Goal: Information Seeking & Learning: Learn about a topic

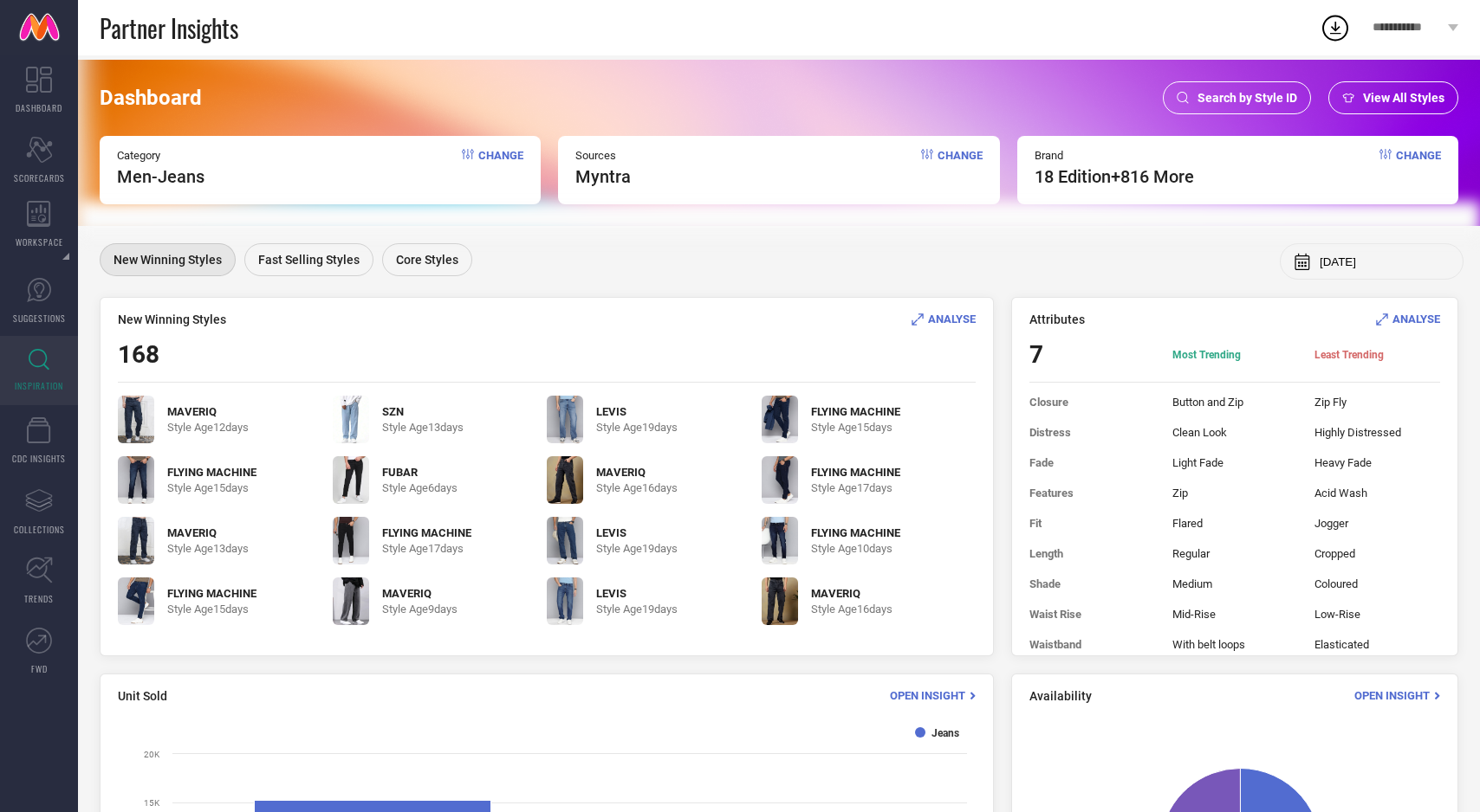
click at [954, 313] on span "ANALYSE" at bounding box center [951, 319] width 47 height 13
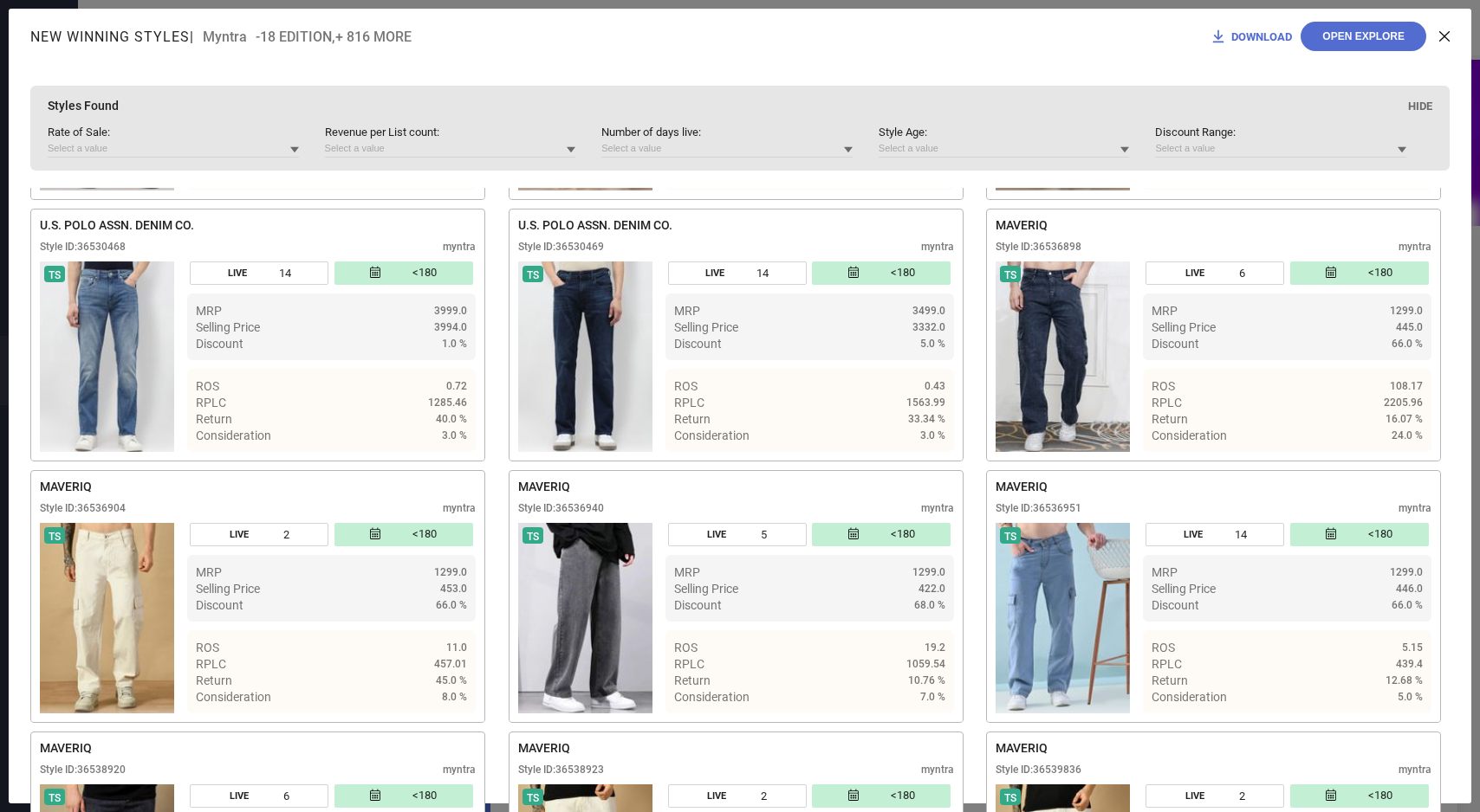
scroll to position [9141, 0]
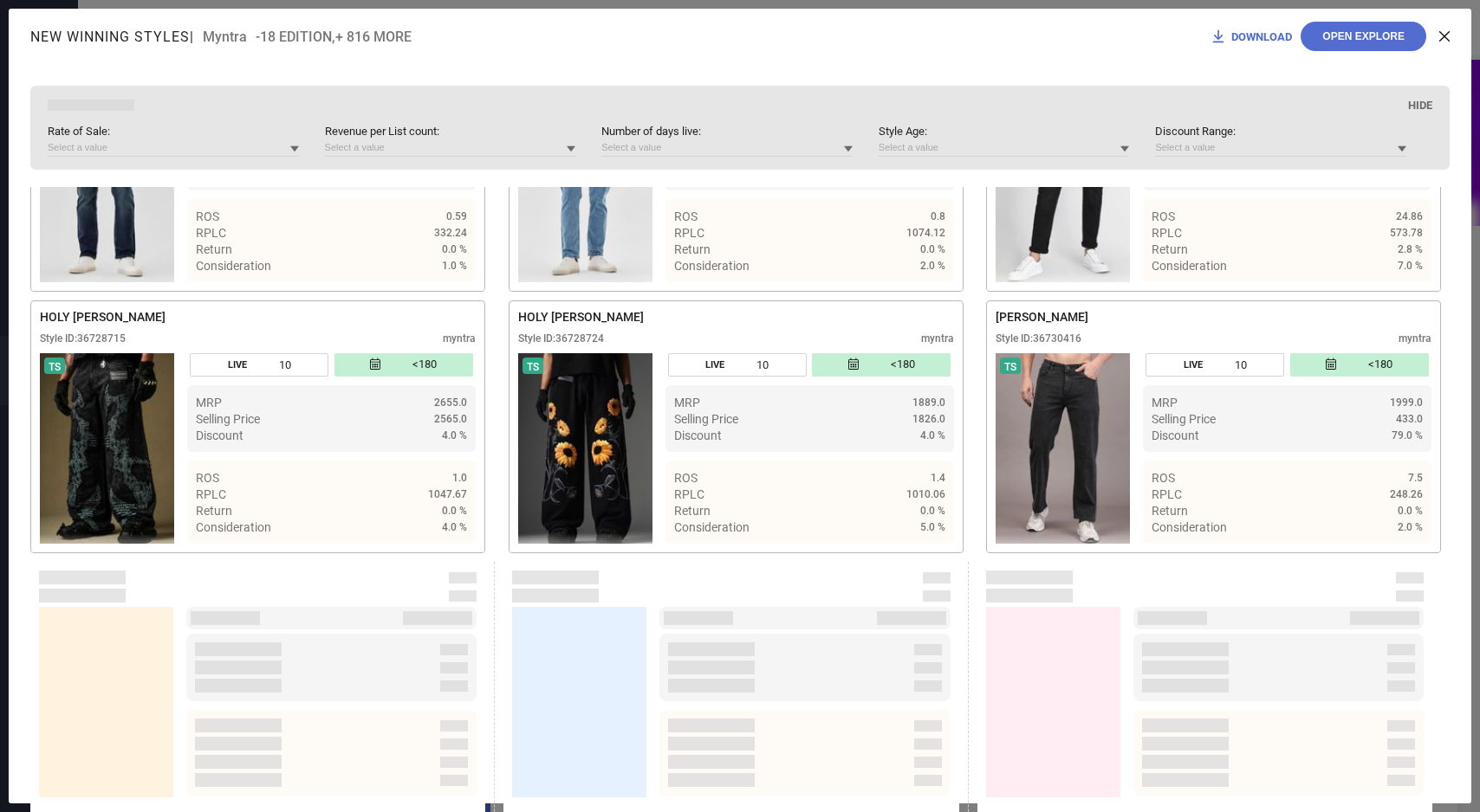
scroll to position [13747, 0]
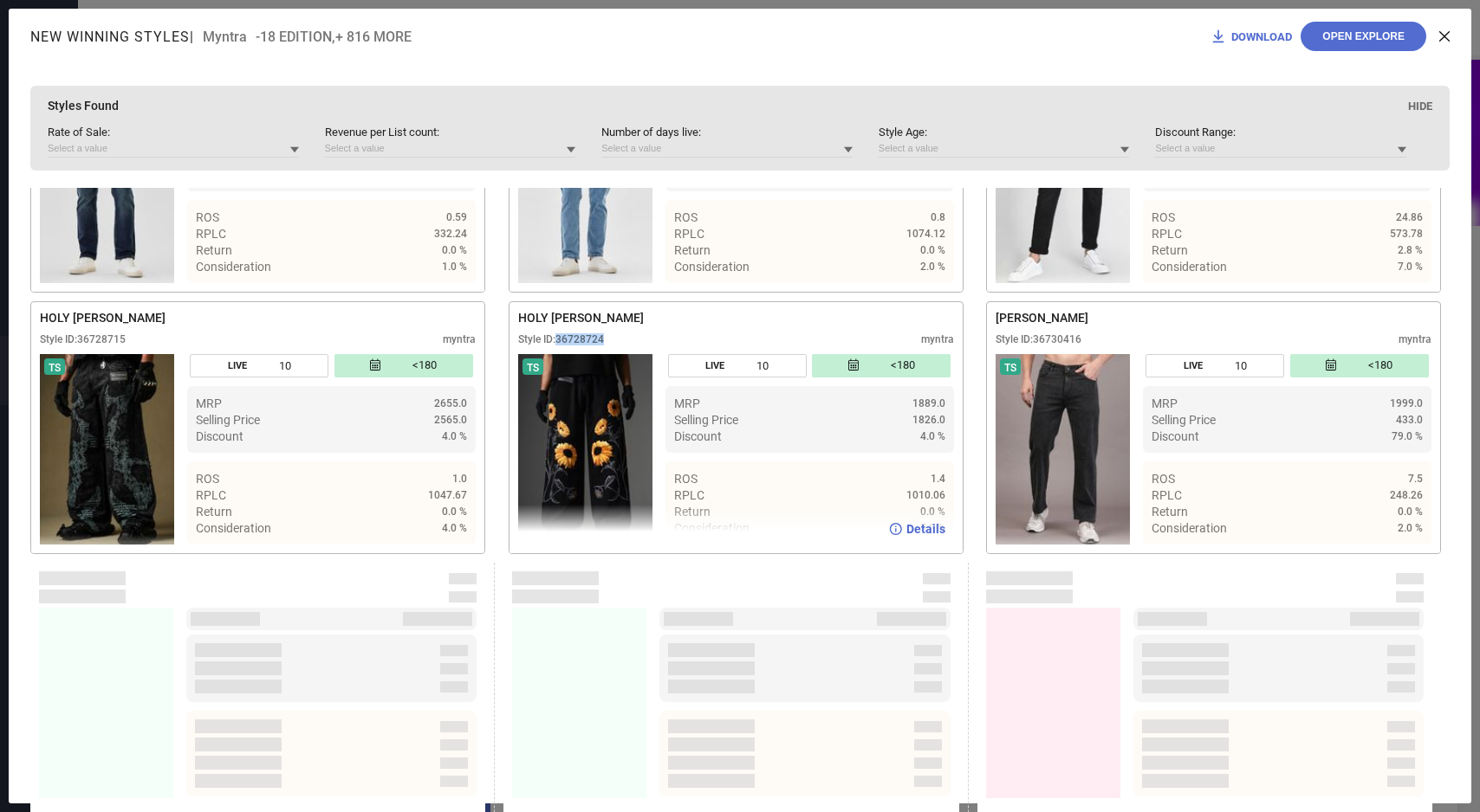
drag, startPoint x: 558, startPoint y: 363, endPoint x: 628, endPoint y: 363, distance: 70.0
click at [628, 354] on div "Style ID: 36728724 myntra" at bounding box center [736, 344] width 436 height 21
copy div "36728724"
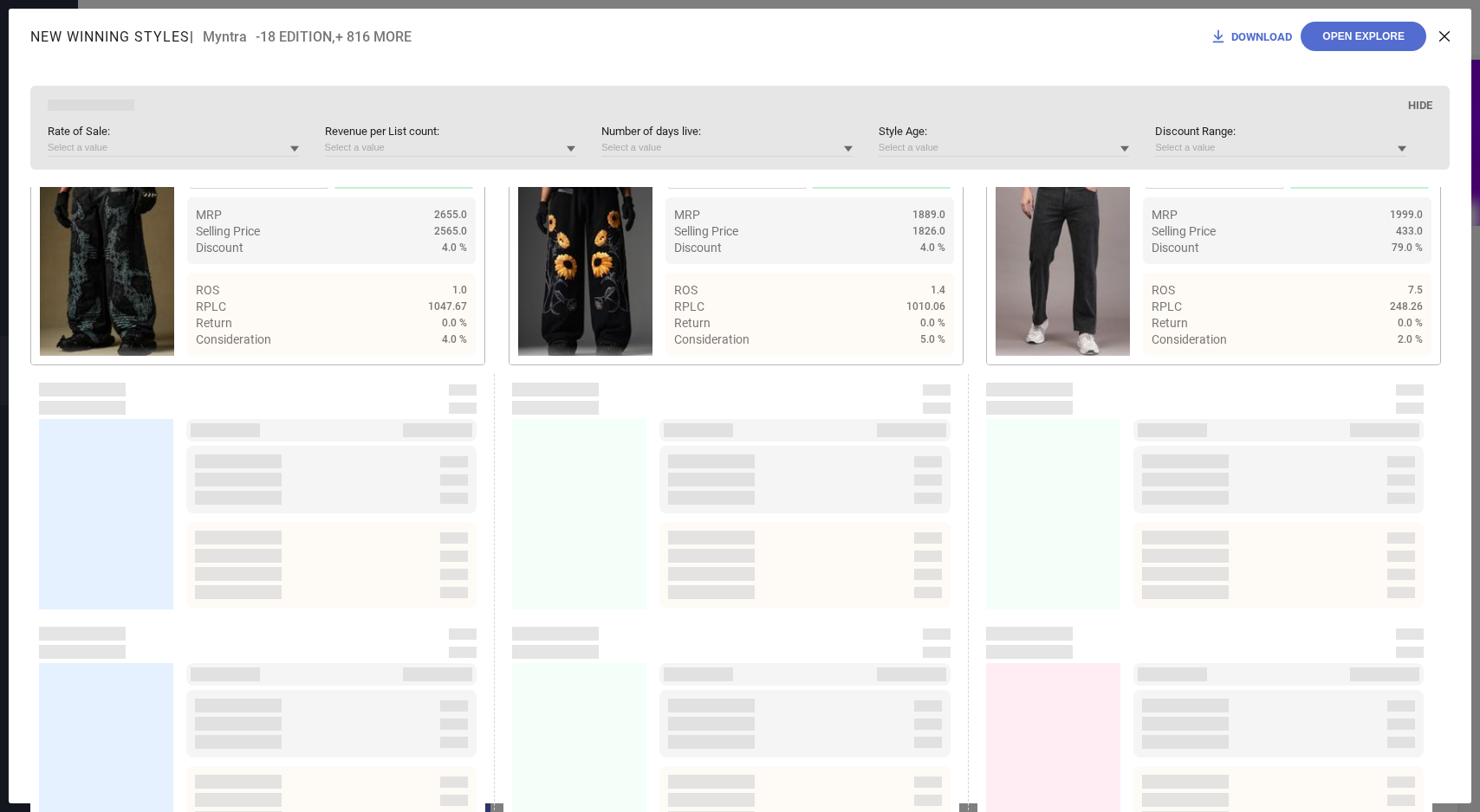
scroll to position [13934, 0]
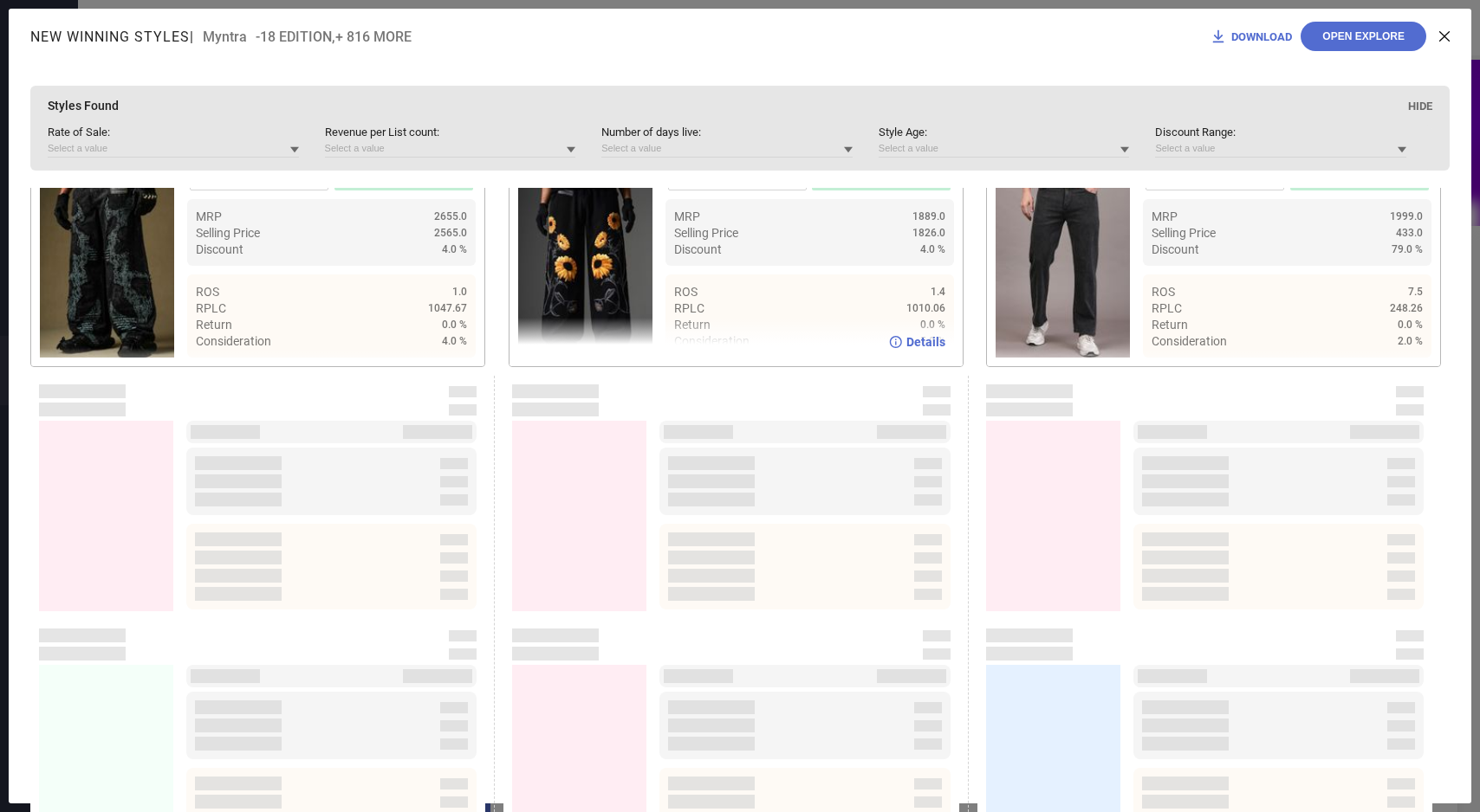
click at [923, 349] on span "Details" at bounding box center [925, 342] width 39 height 13
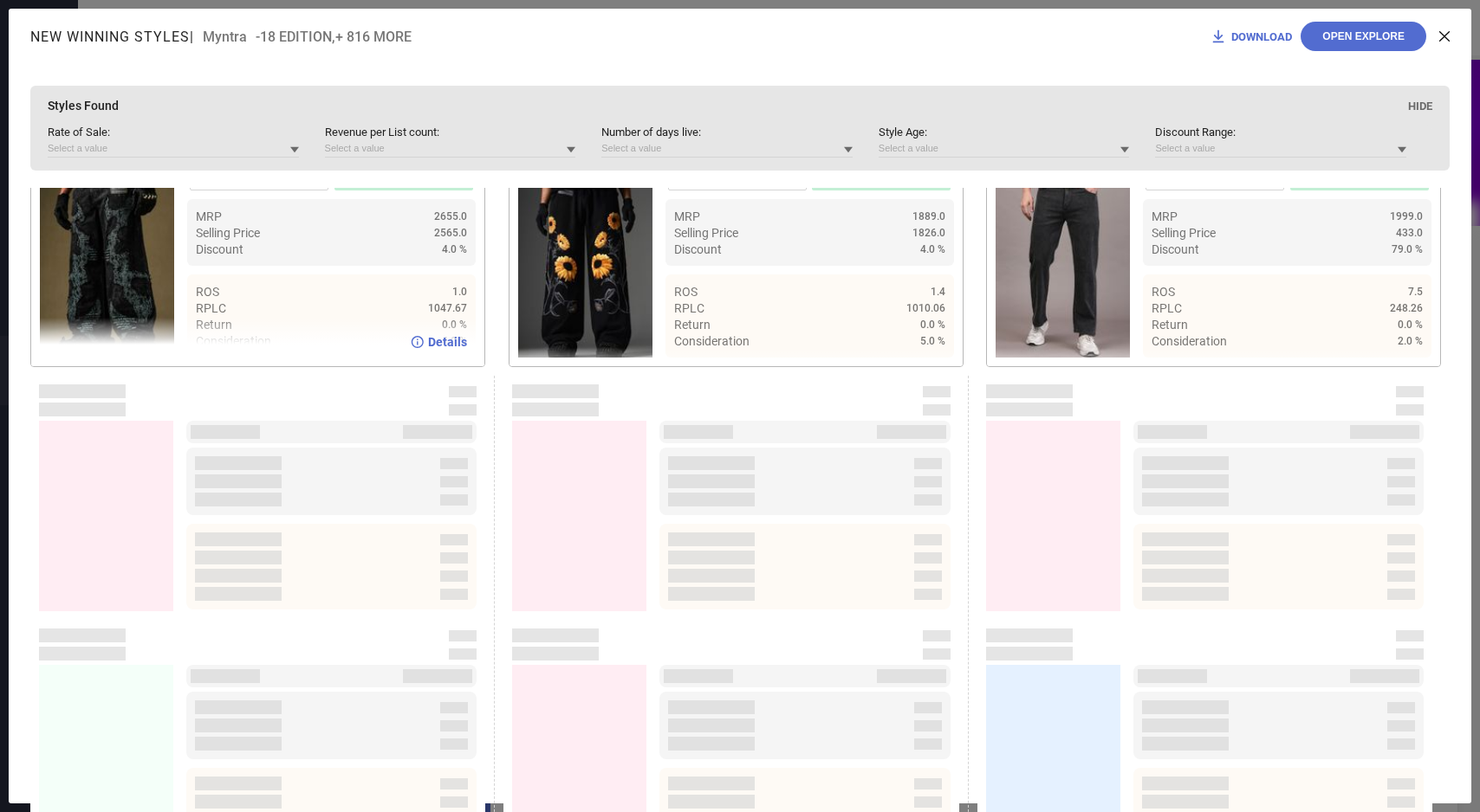
click at [448, 349] on span "Details" at bounding box center [447, 342] width 39 height 13
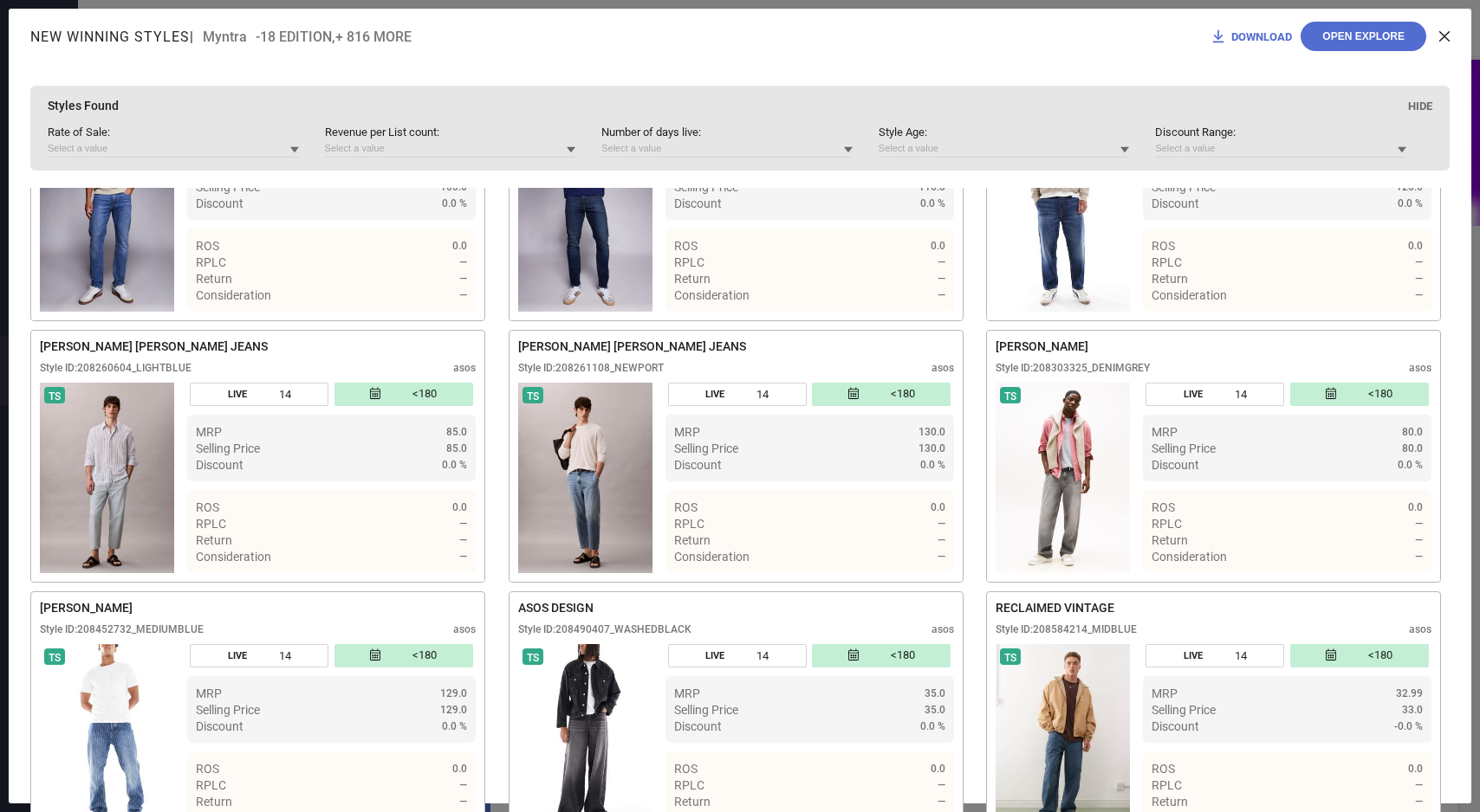
scroll to position [0, 0]
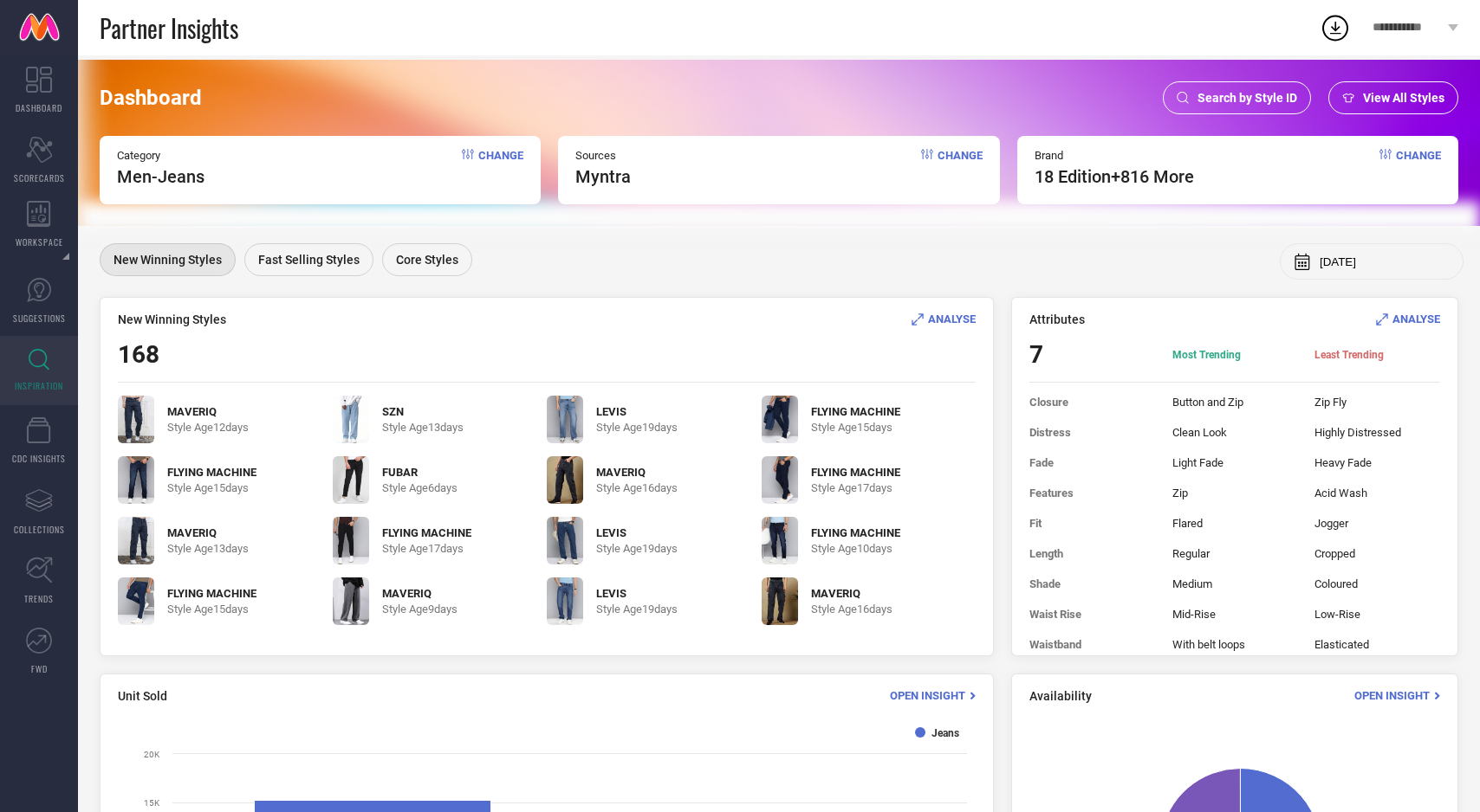
click at [1370, 98] on span "View All Styles" at bounding box center [1403, 97] width 82 height 13
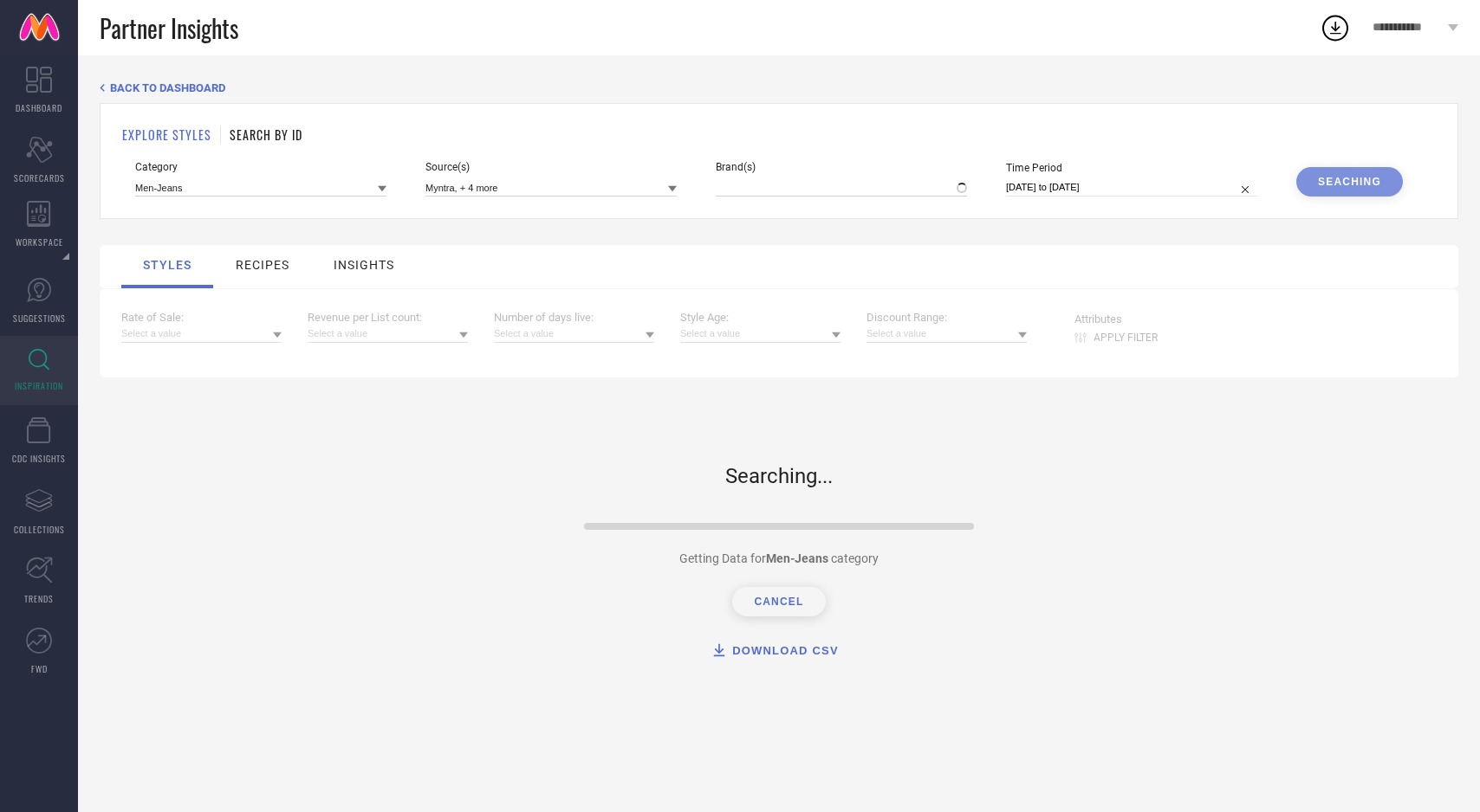
type input "18 EDITION, + 816 more"
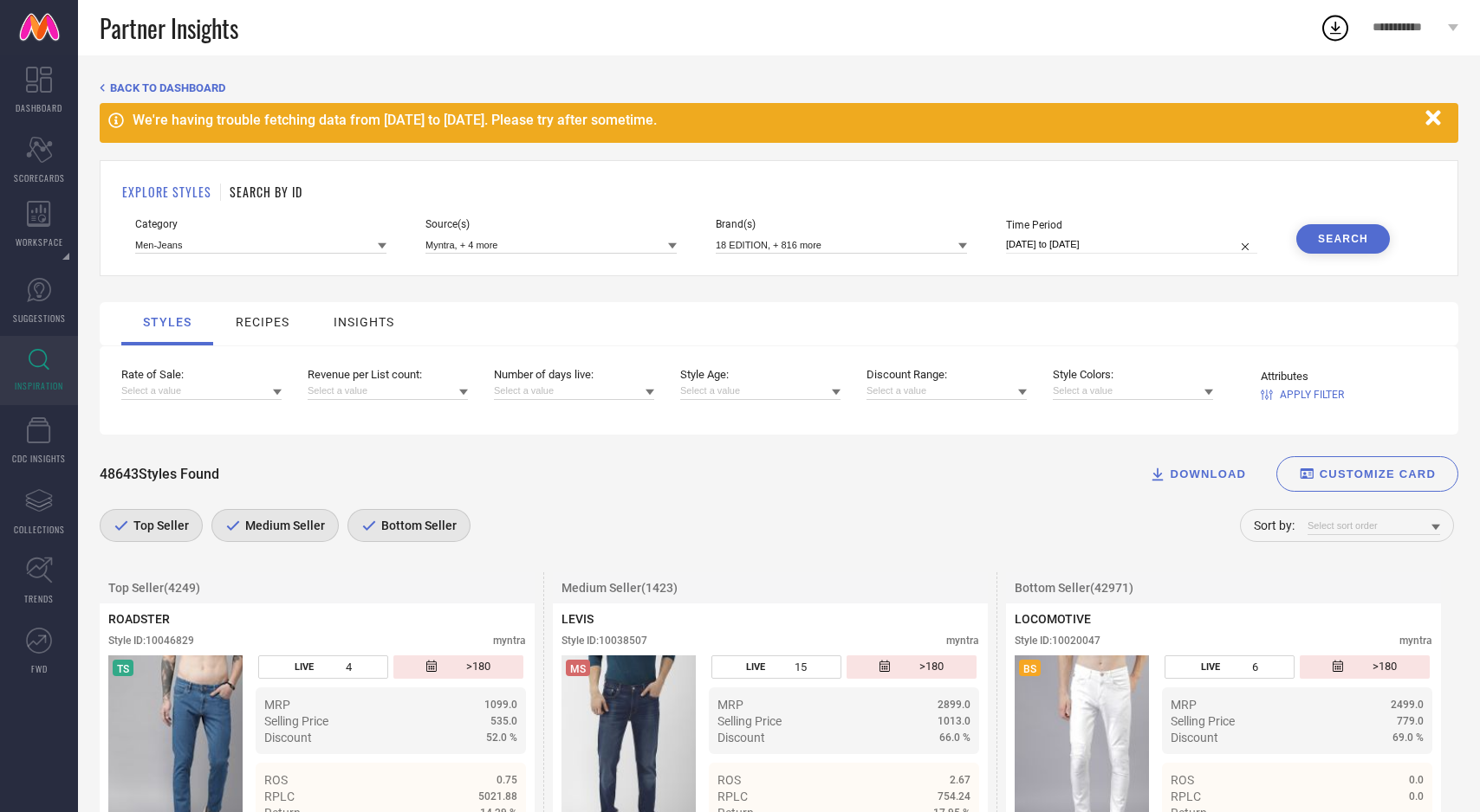
click at [396, 530] on span "Bottom Seller" at bounding box center [416, 526] width 80 height 13
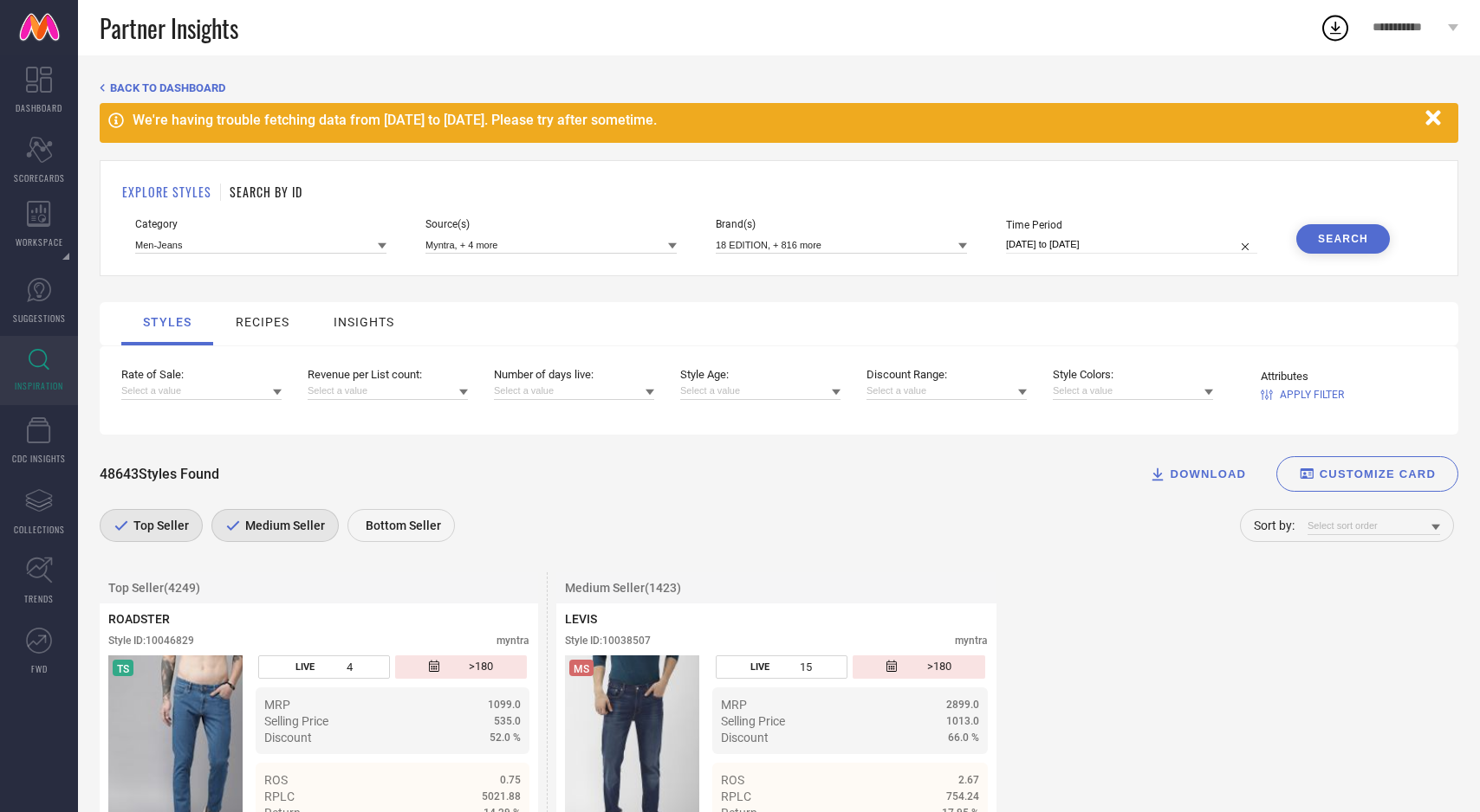
click at [287, 532] on span "Medium Seller" at bounding box center [282, 526] width 84 height 13
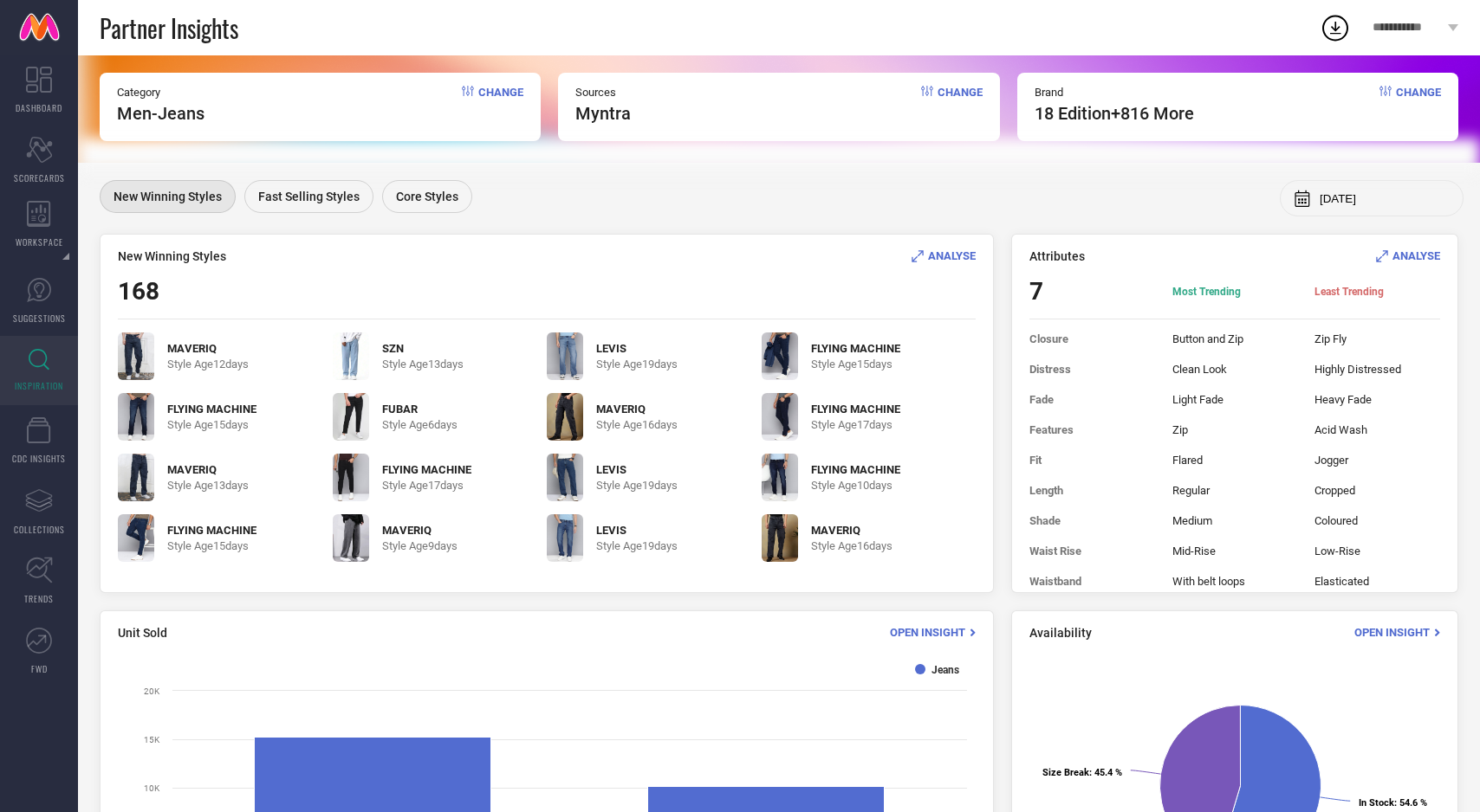
scroll to position [230, 0]
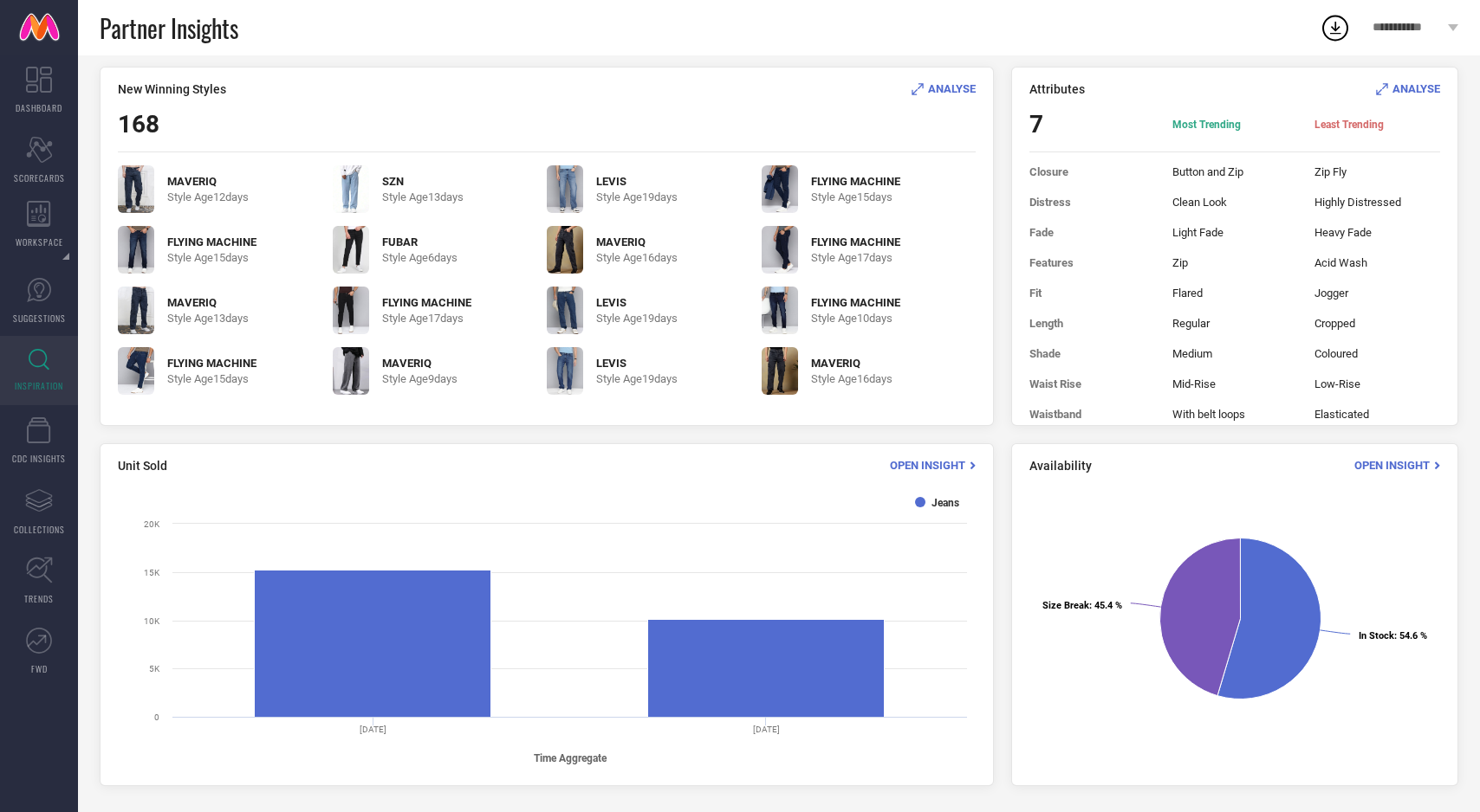
click at [941, 463] on span "Open Insight" at bounding box center [927, 464] width 75 height 13
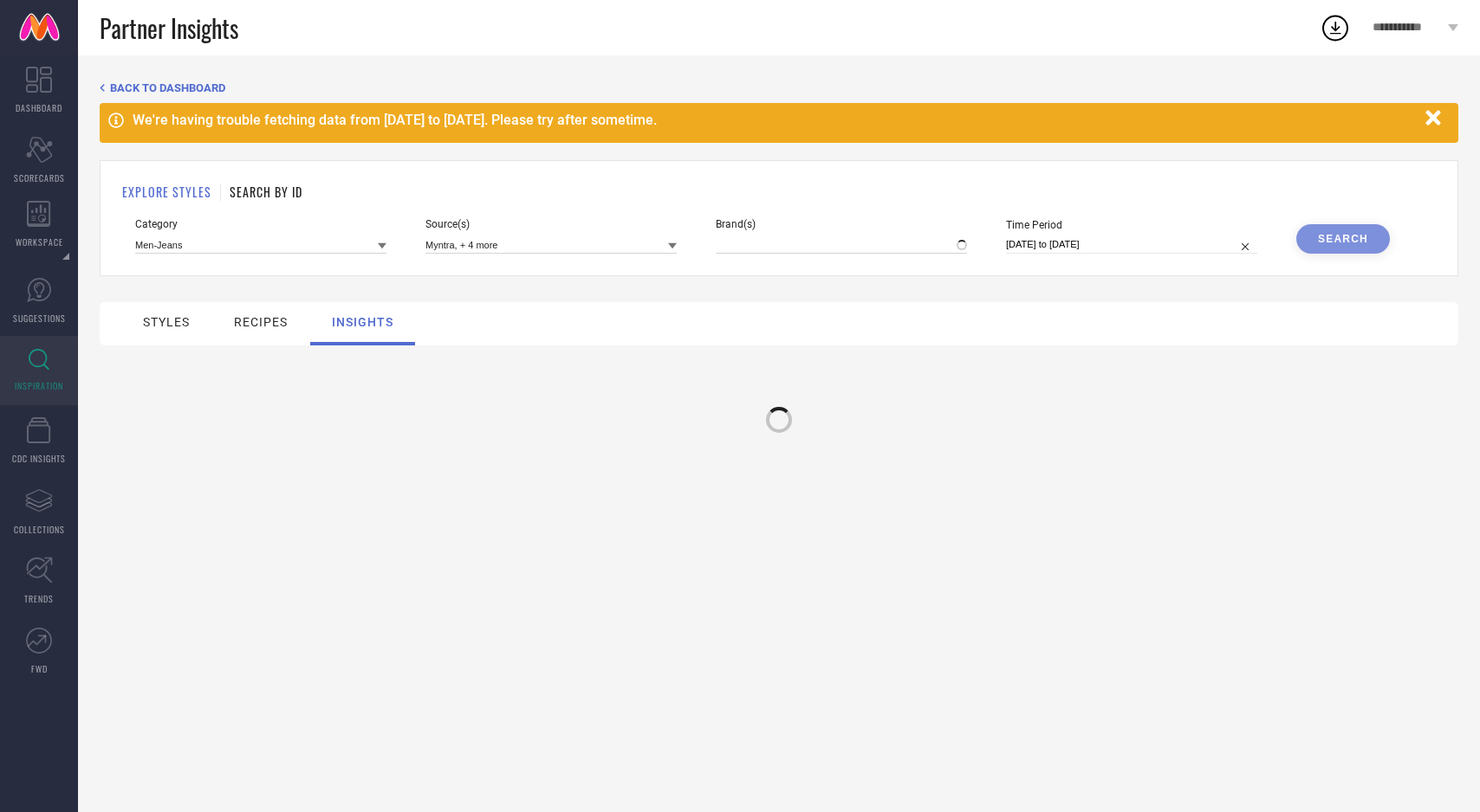
type input "18 EDITION, + 816 more"
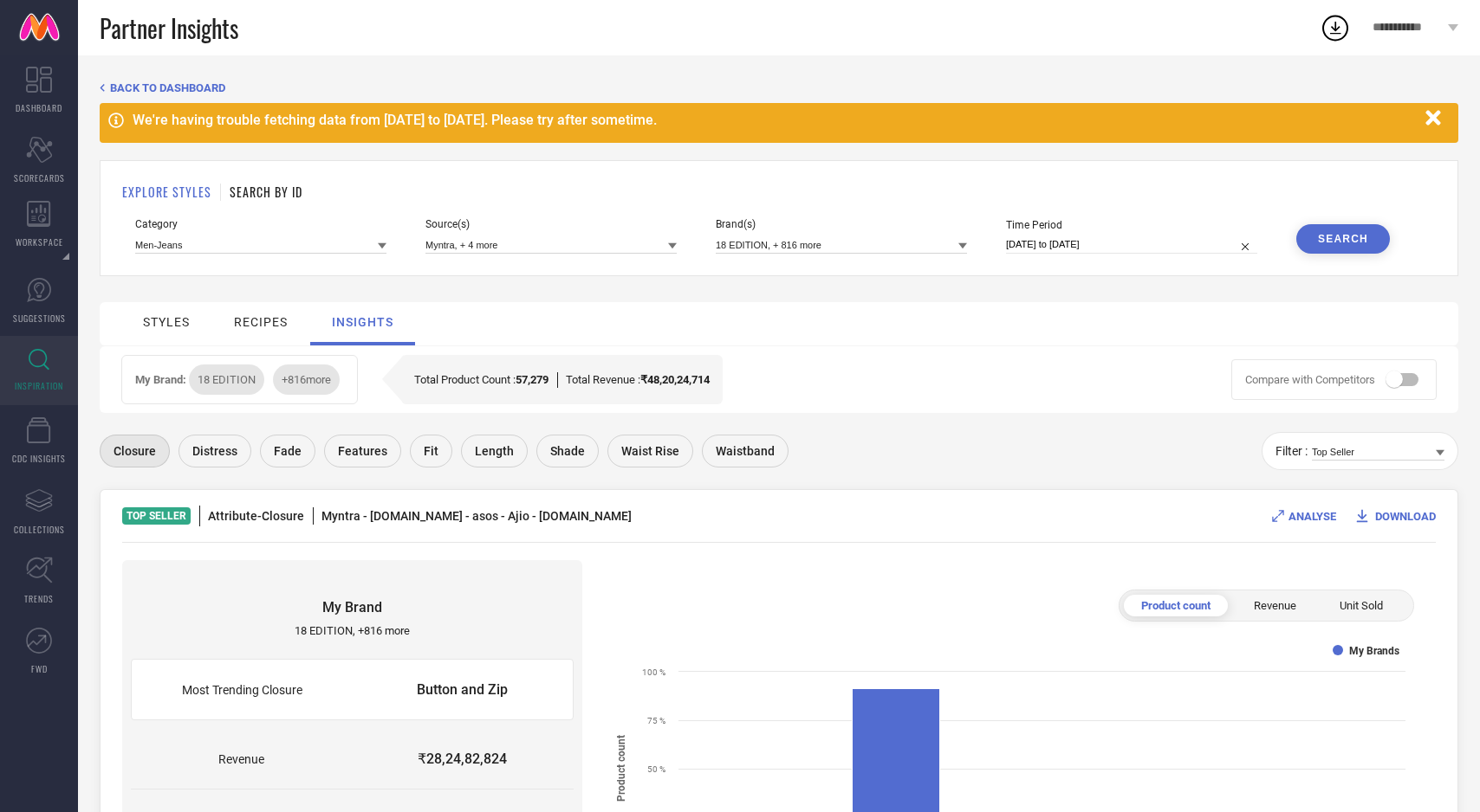
click at [267, 320] on div "recipes" at bounding box center [261, 322] width 54 height 13
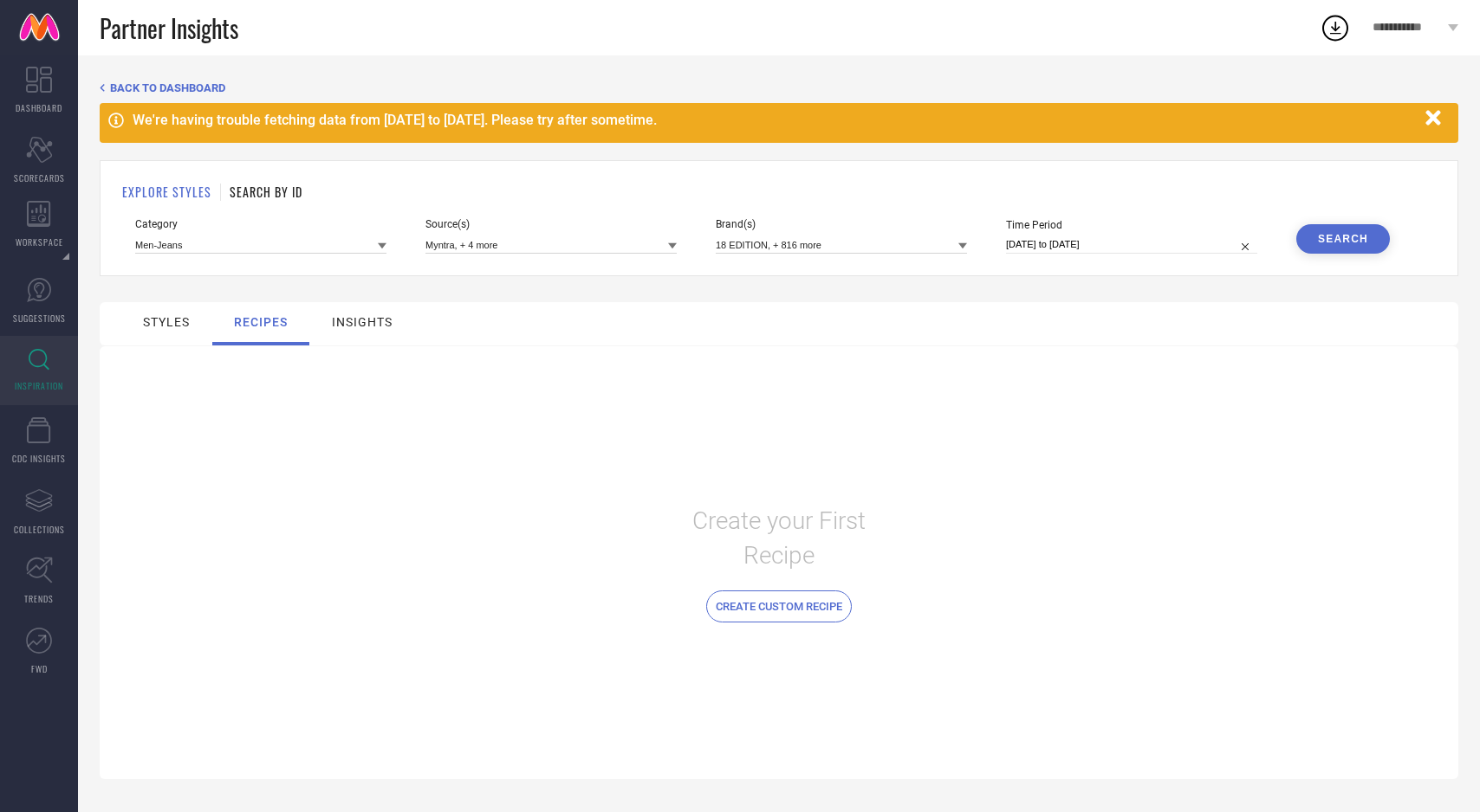
click at [172, 323] on div "styles" at bounding box center [166, 322] width 47 height 13
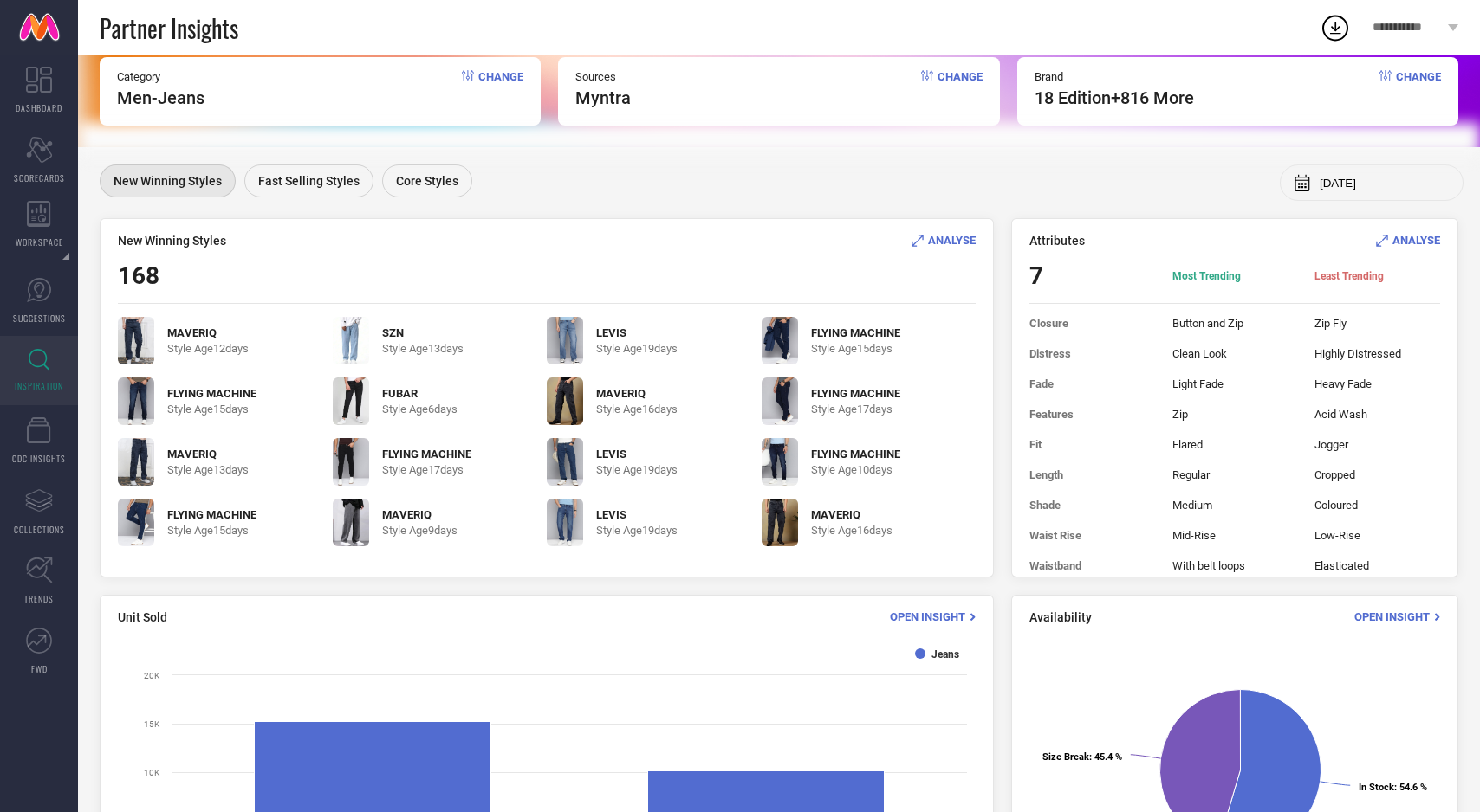
scroll to position [73, 0]
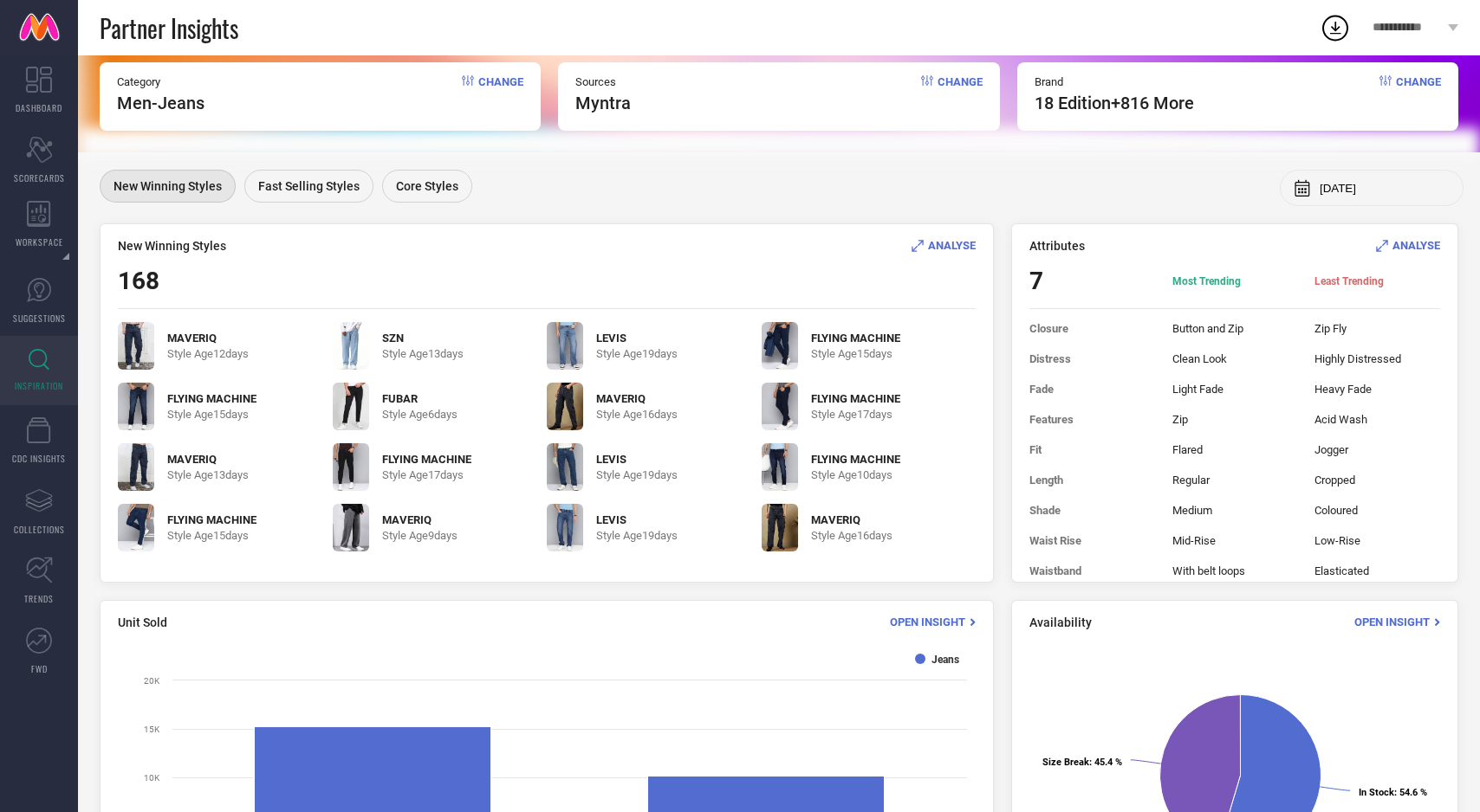
click at [1420, 243] on span "ANALYSE" at bounding box center [1415, 245] width 47 height 13
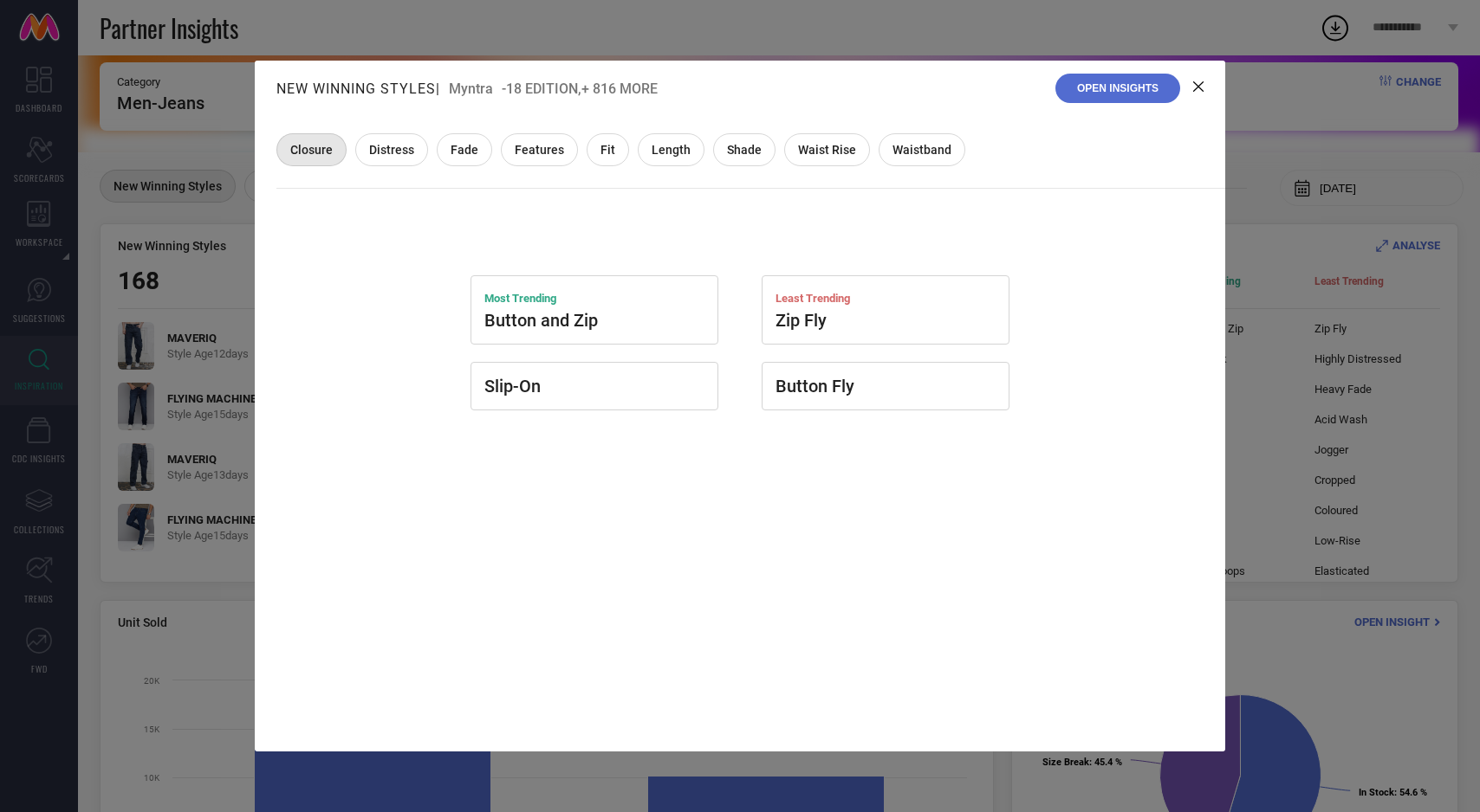
click at [1197, 86] on icon at bounding box center [1198, 87] width 11 height 11
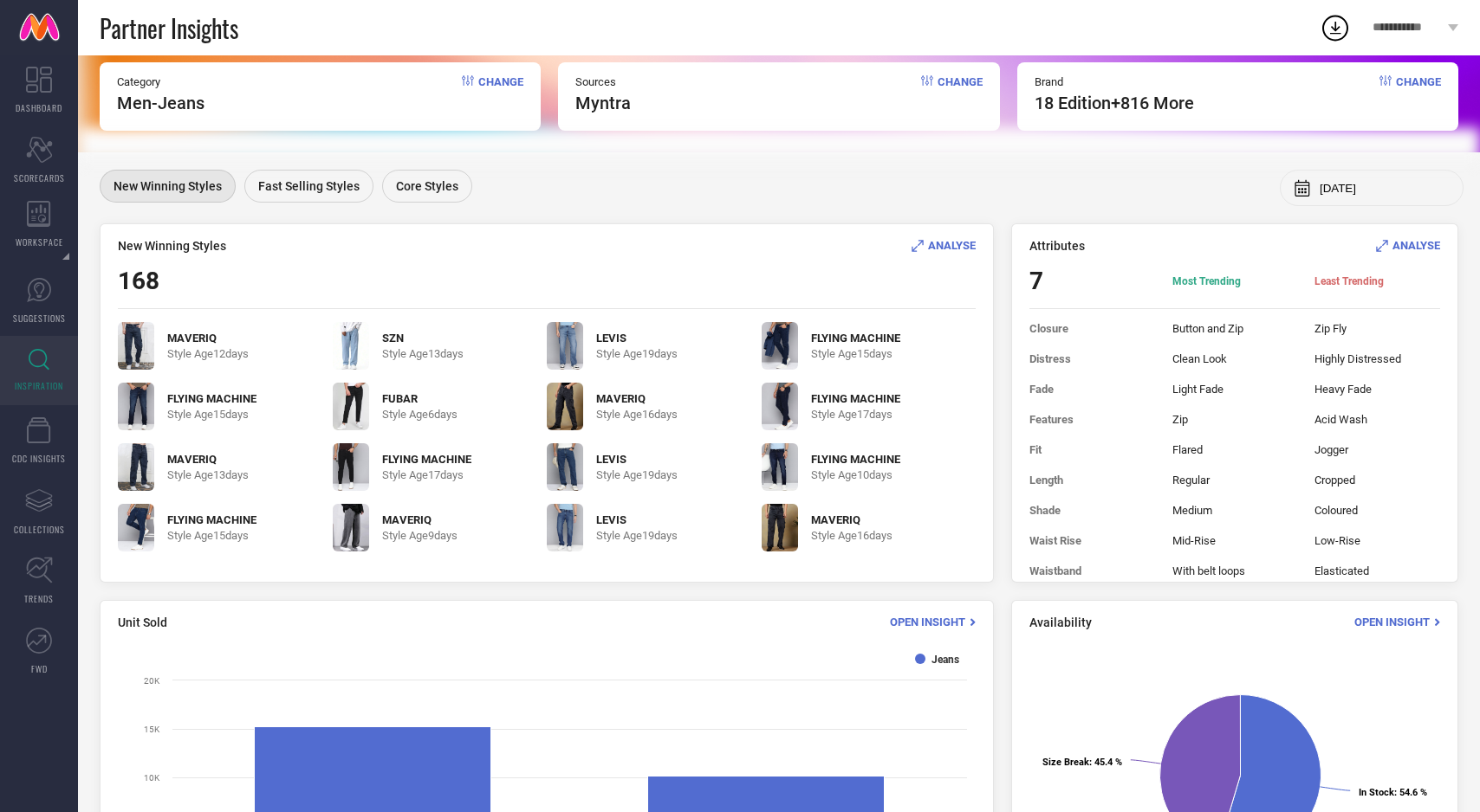
click at [1418, 245] on span "ANALYSE" at bounding box center [1415, 245] width 47 height 13
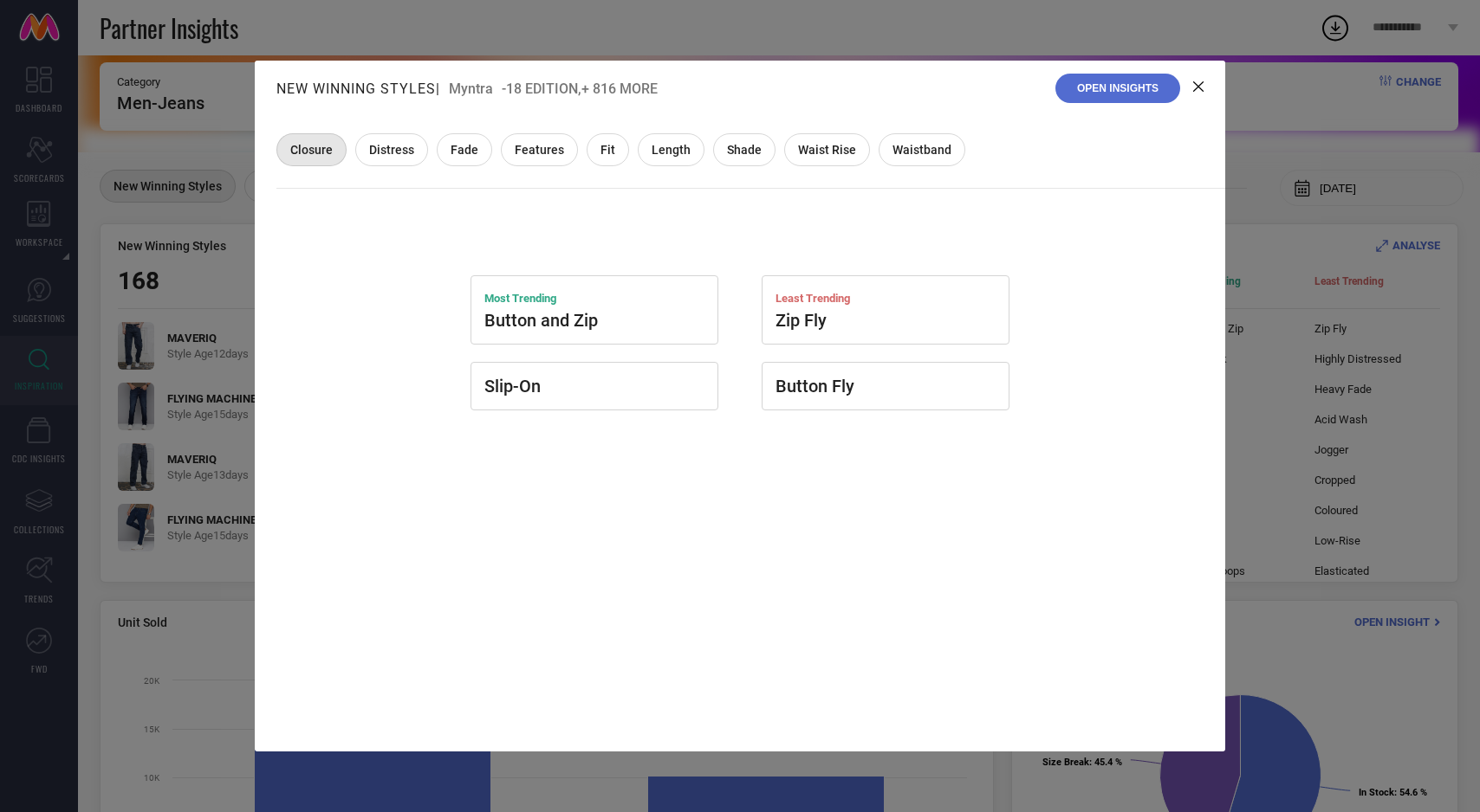
click at [1090, 90] on button "Open Insights" at bounding box center [1117, 88] width 124 height 30
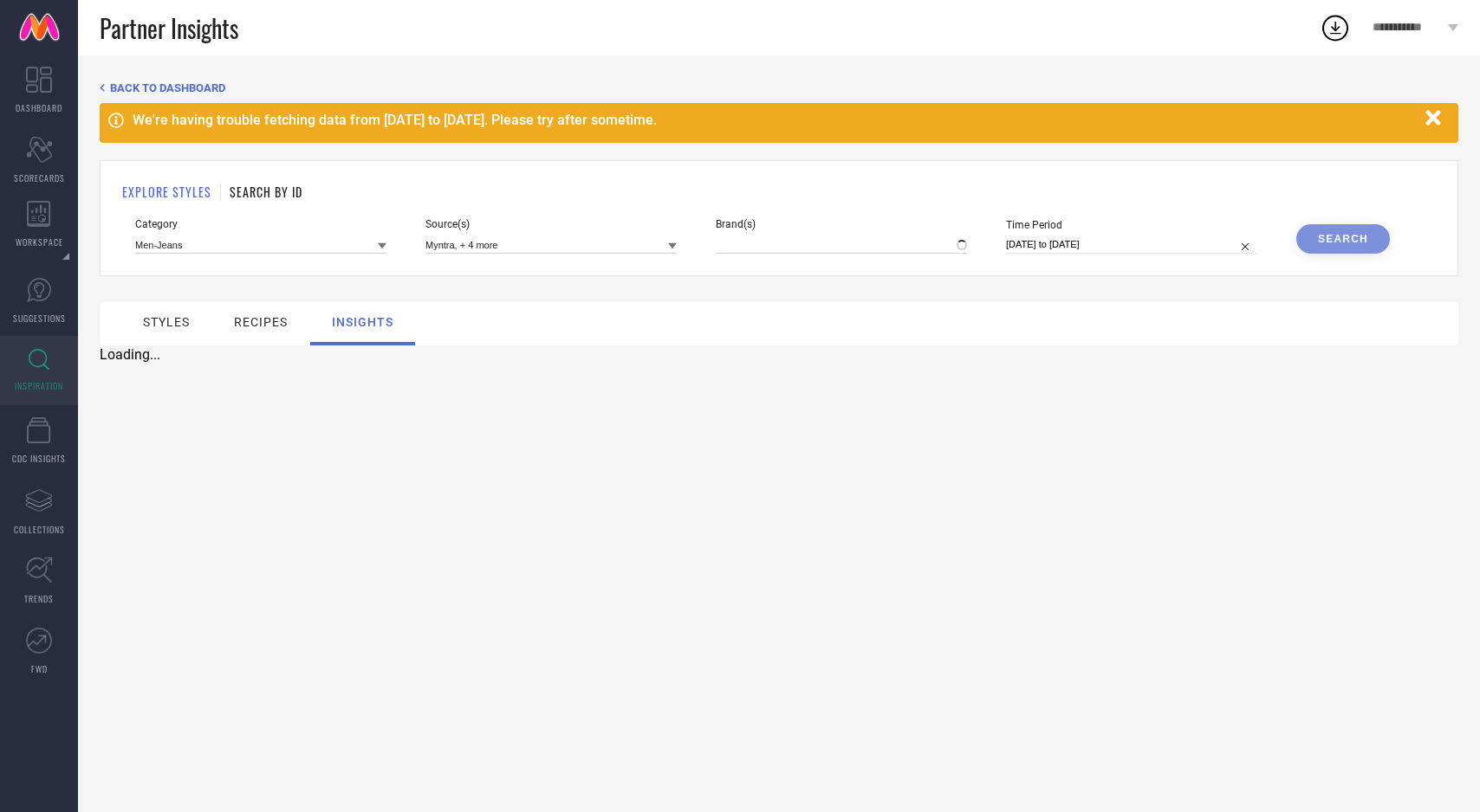
type input "18 EDITION, + 816 more"
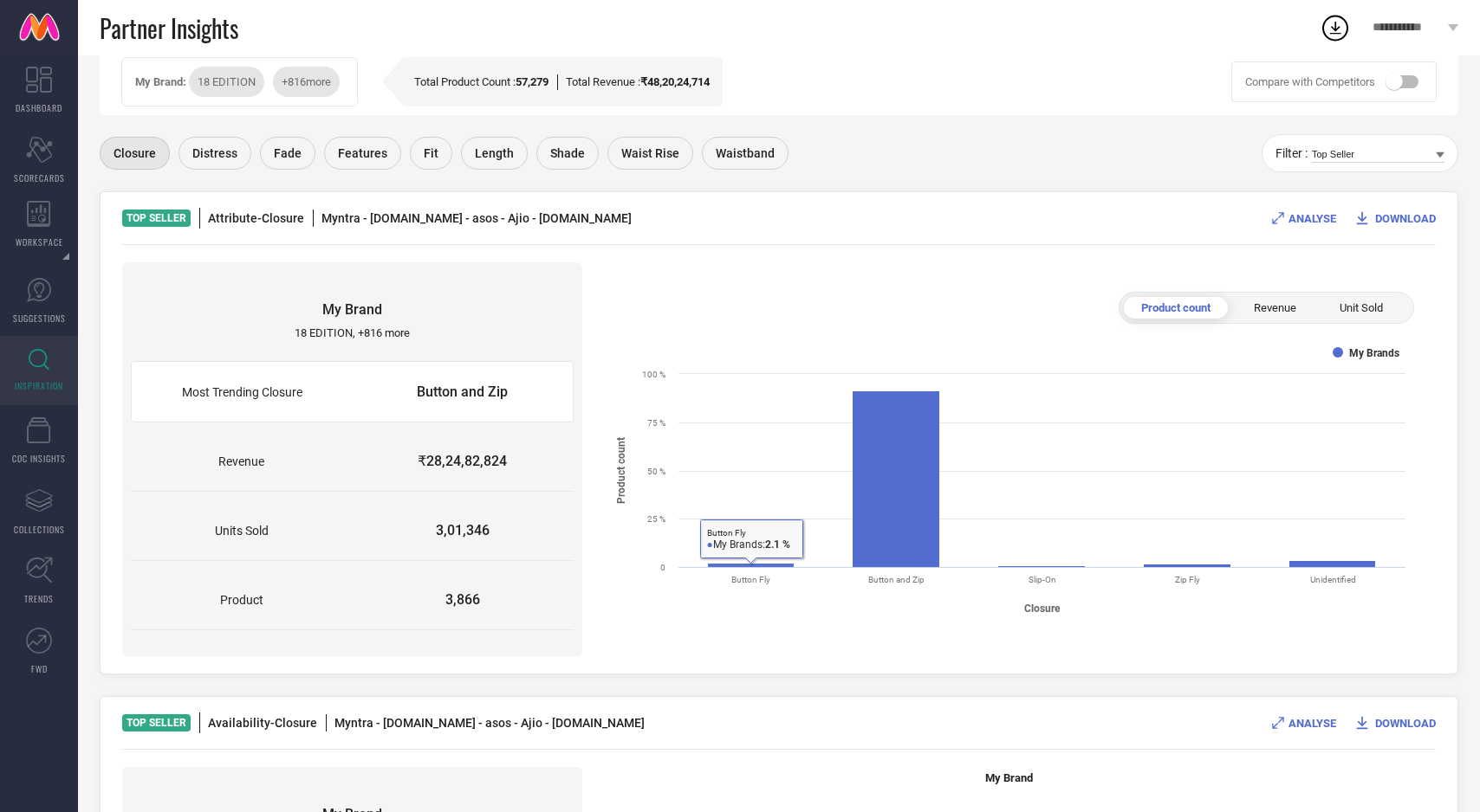
scroll to position [315, 0]
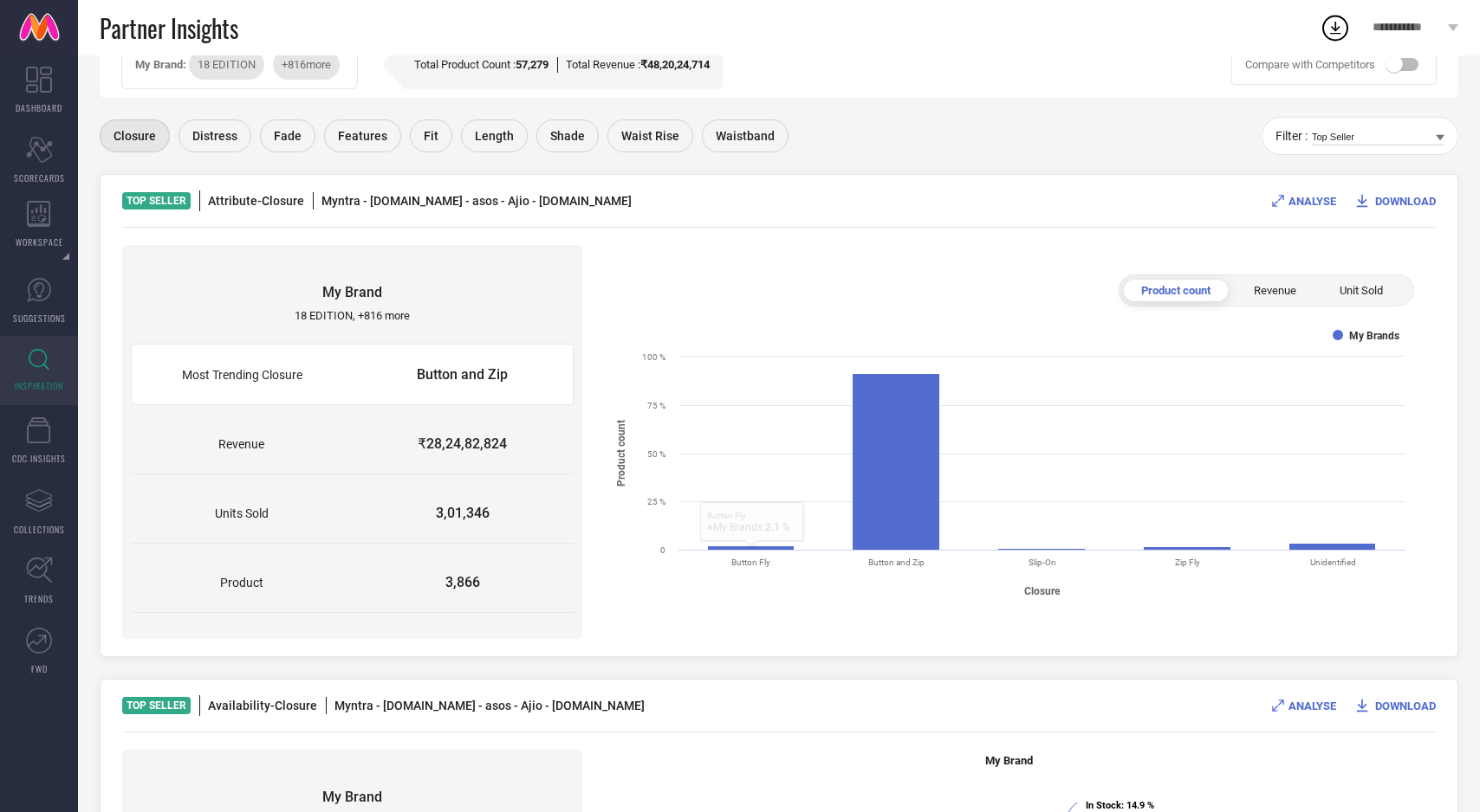
click at [493, 431] on span "₹28,24,82,824" at bounding box center [462, 444] width 221 height 60
click at [346, 403] on span "Most Trending Closure" at bounding box center [242, 375] width 220 height 57
click at [304, 390] on span "Most Trending Closure" at bounding box center [242, 375] width 220 height 57
click at [1270, 300] on div "Revenue" at bounding box center [1275, 290] width 77 height 21
click at [1360, 284] on span "Unit Sold" at bounding box center [1361, 290] width 43 height 13
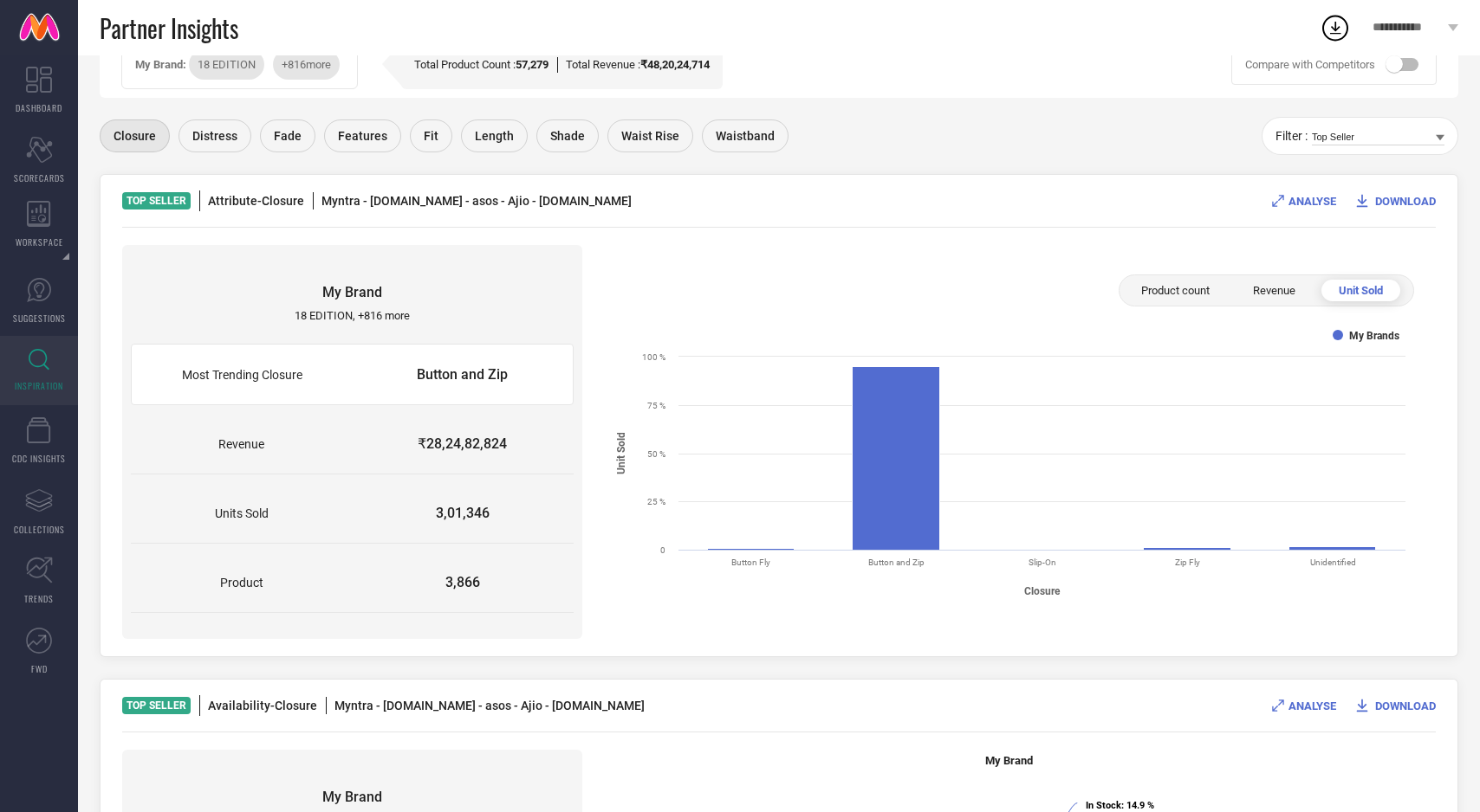
click at [1267, 283] on div "Revenue" at bounding box center [1274, 290] width 77 height 21
click at [1176, 289] on span "Product count" at bounding box center [1175, 290] width 68 height 13
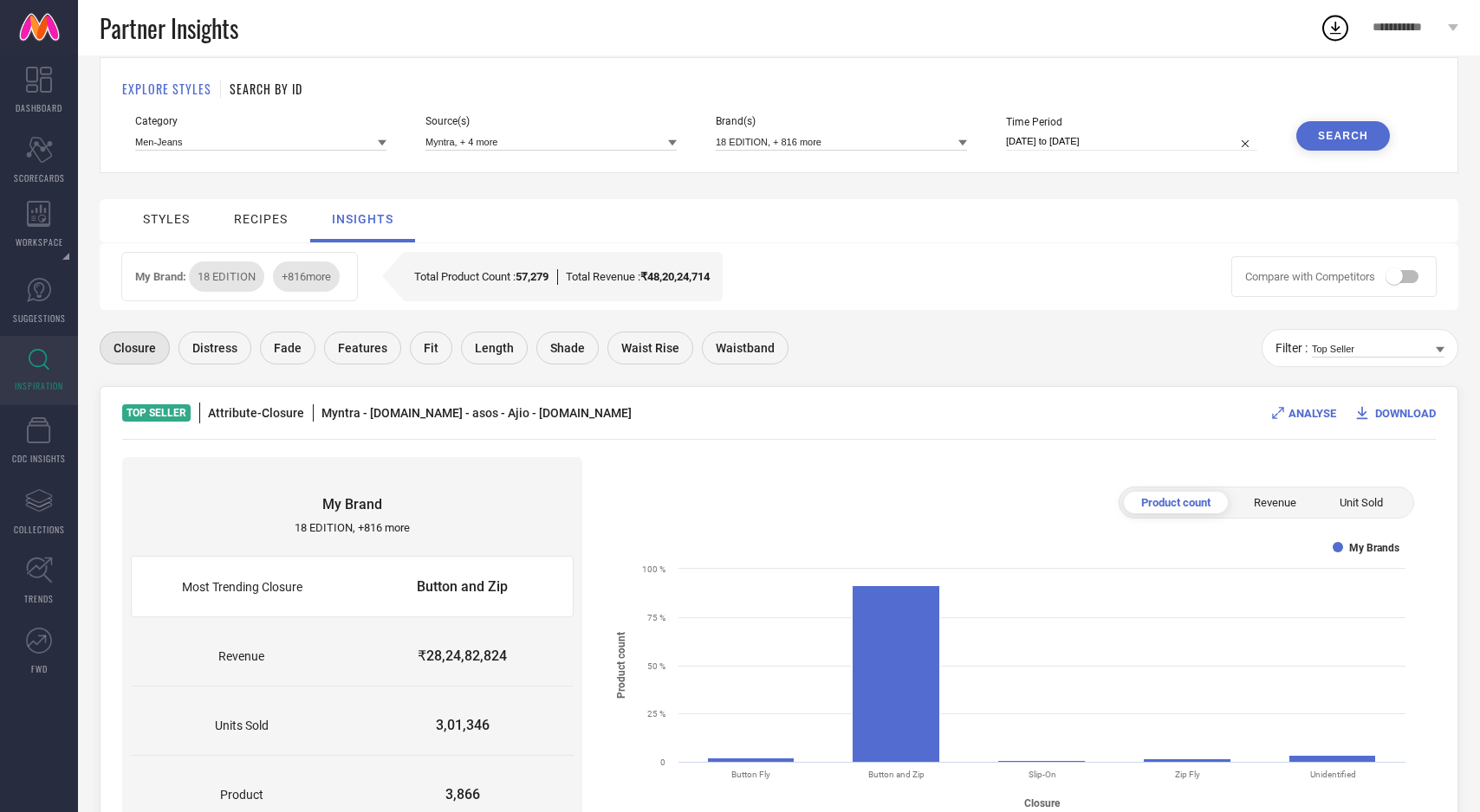
scroll to position [0, 0]
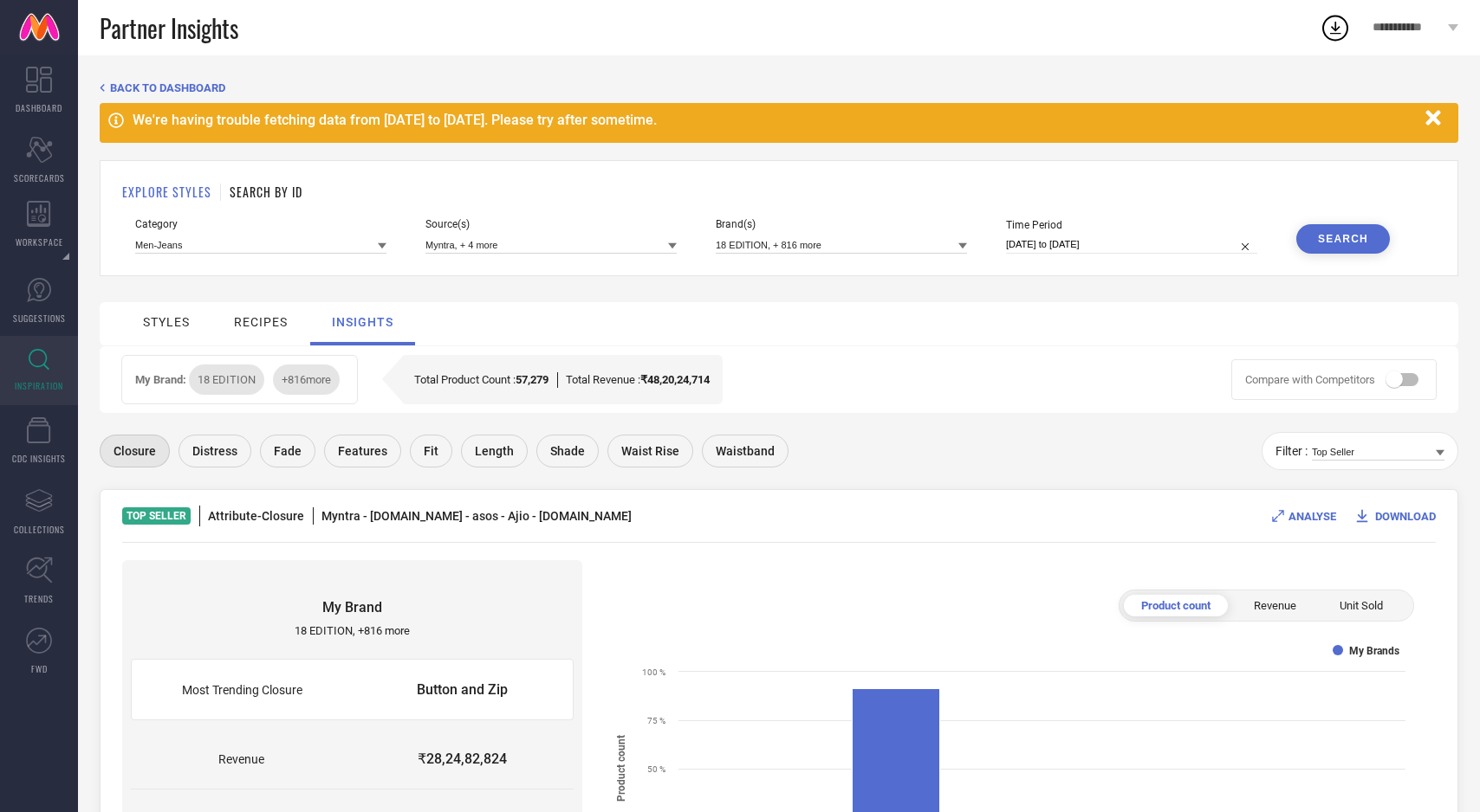
click at [280, 458] on span "Fade" at bounding box center [287, 451] width 28 height 13
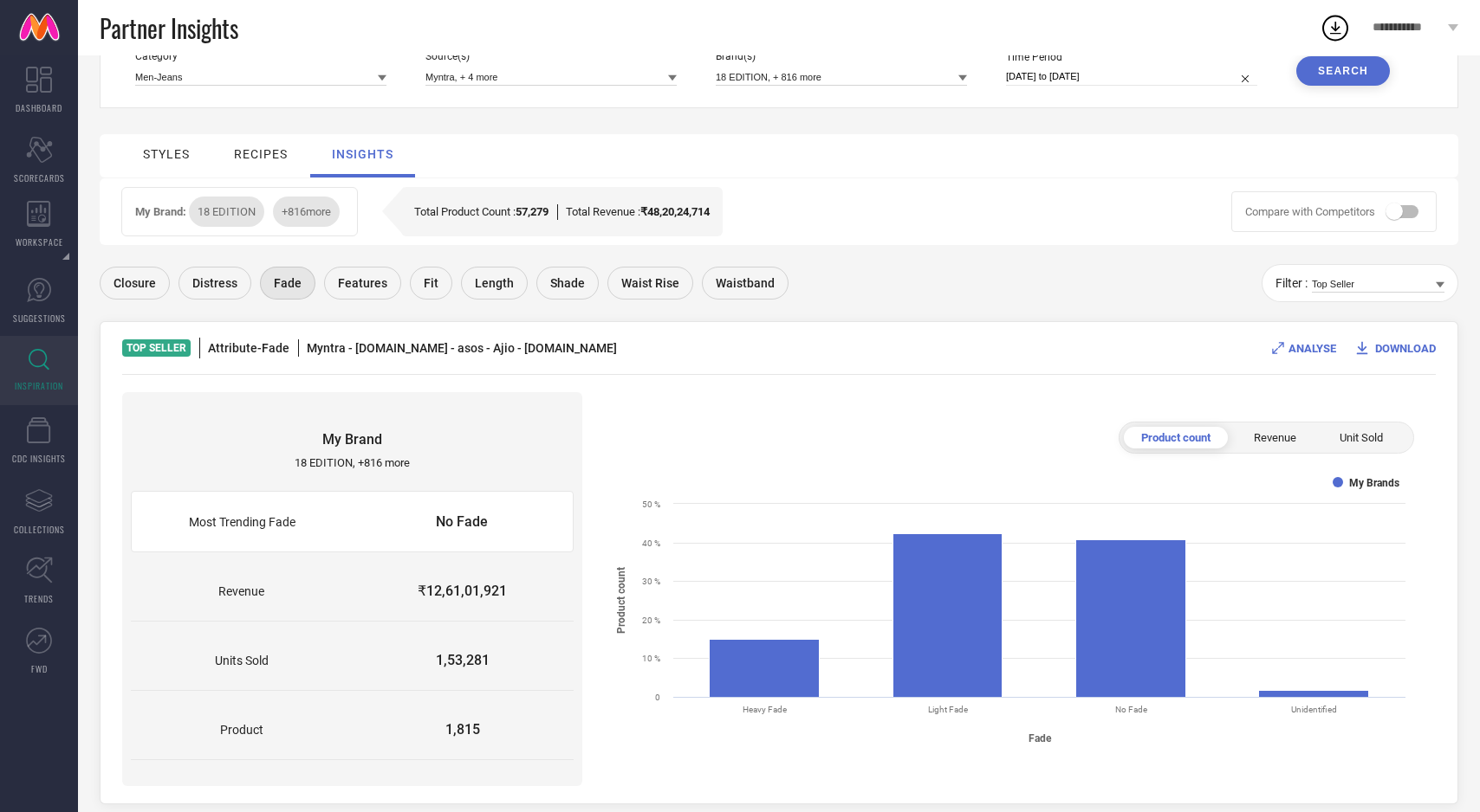
scroll to position [168, 0]
click at [425, 288] on span "Fit" at bounding box center [431, 284] width 14 height 13
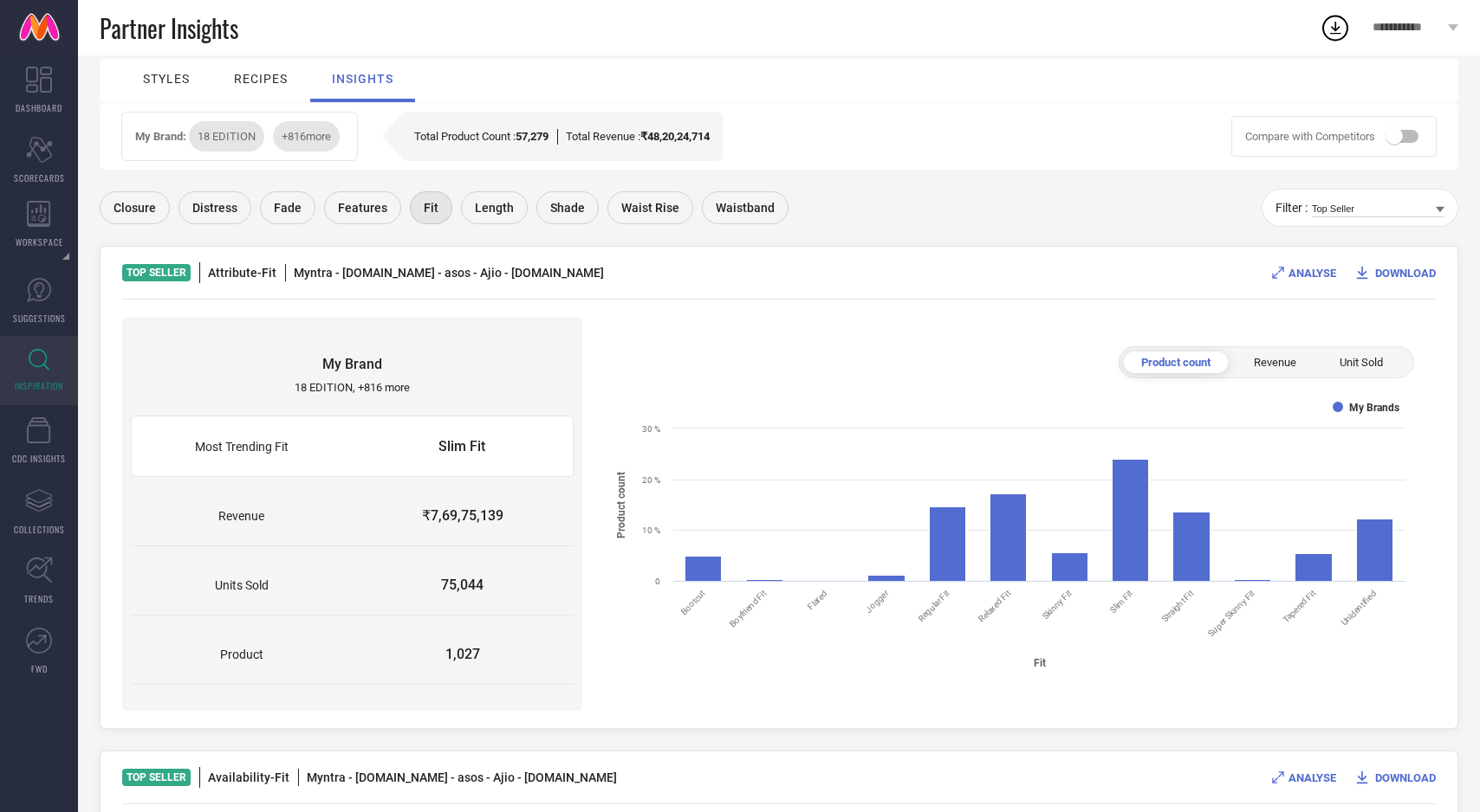
scroll to position [271, 0]
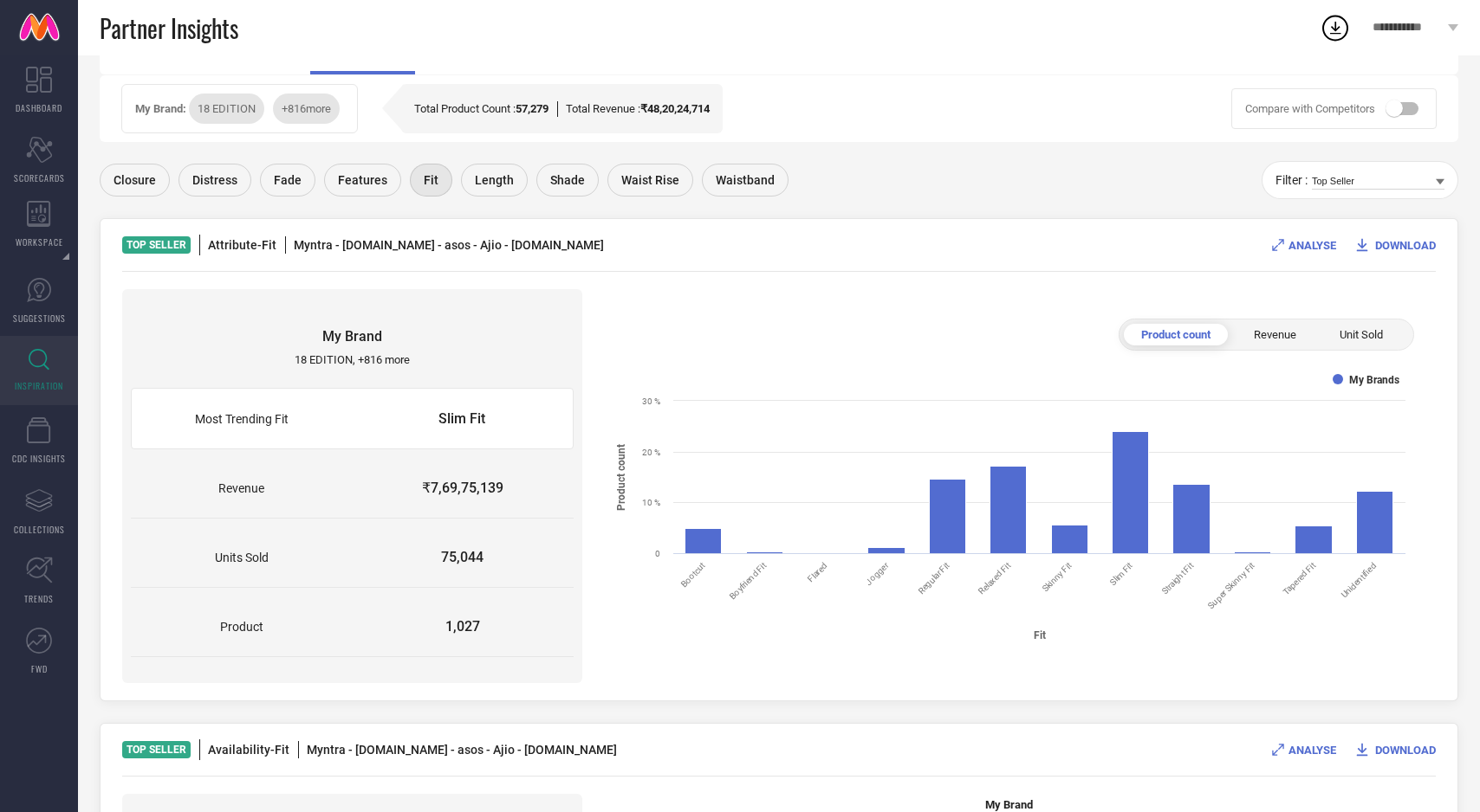
click at [551, 175] on span "Shade" at bounding box center [568, 180] width 35 height 13
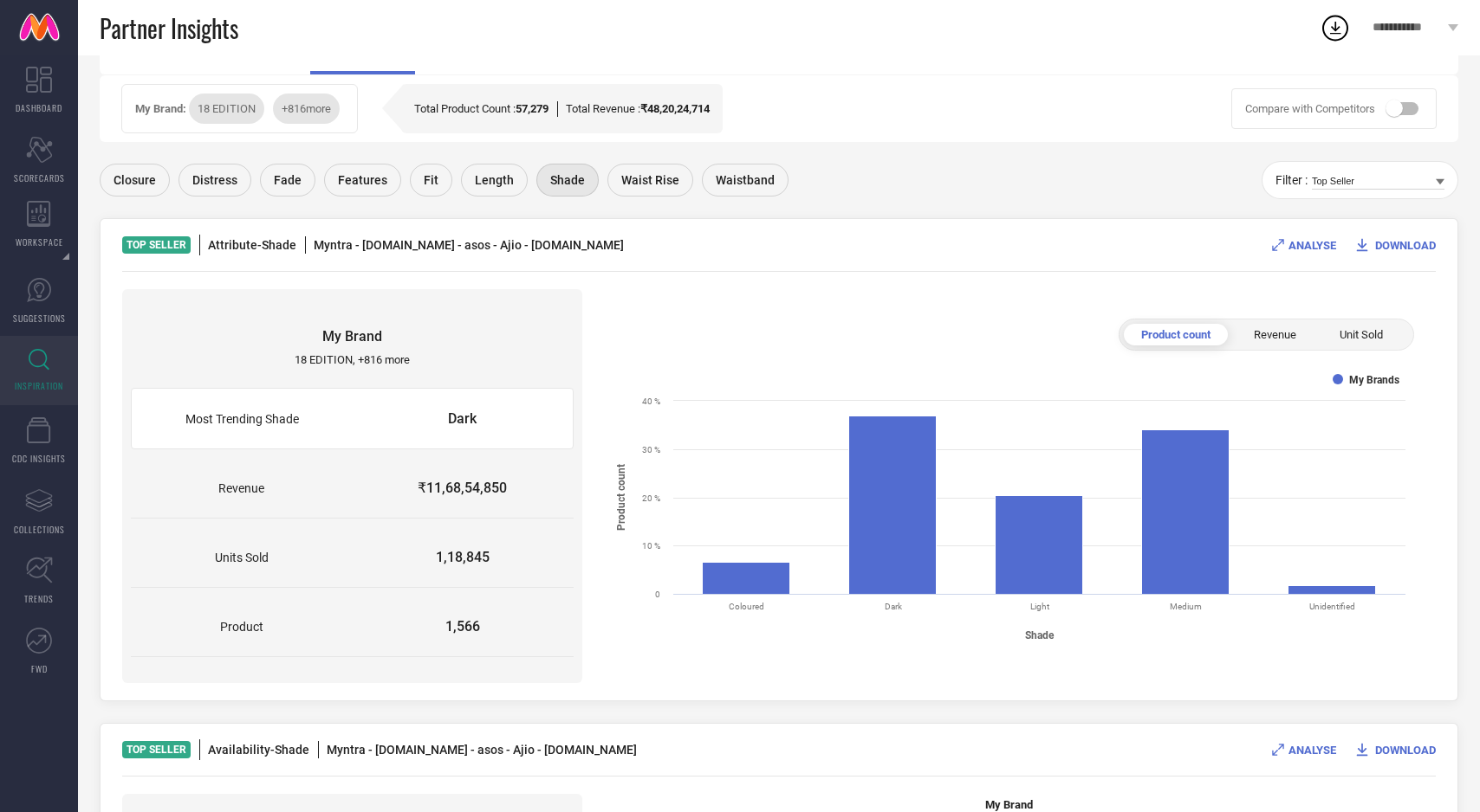
click at [432, 171] on div "Fit" at bounding box center [431, 180] width 42 height 33
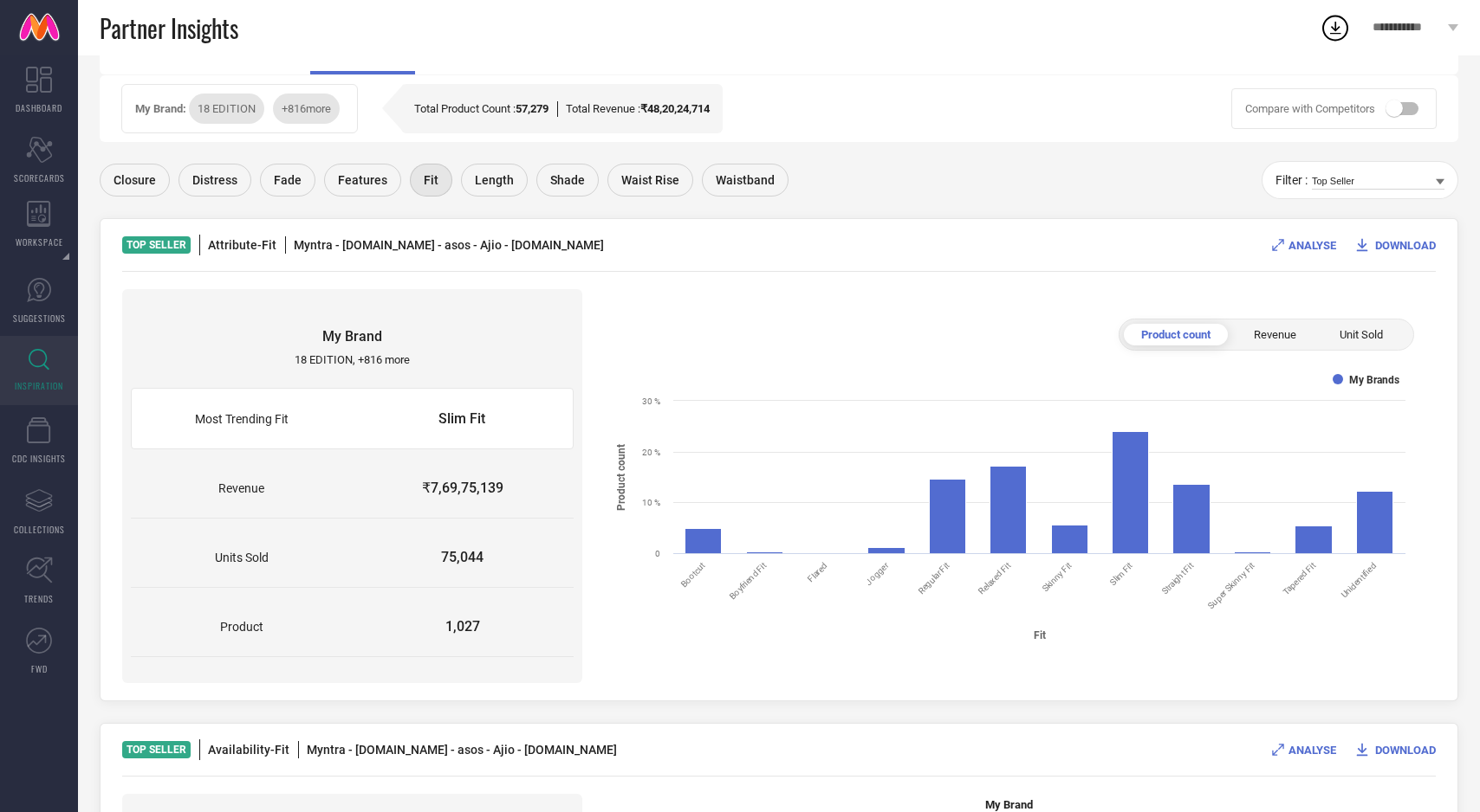
click at [425, 182] on span "Fit" at bounding box center [431, 180] width 14 height 13
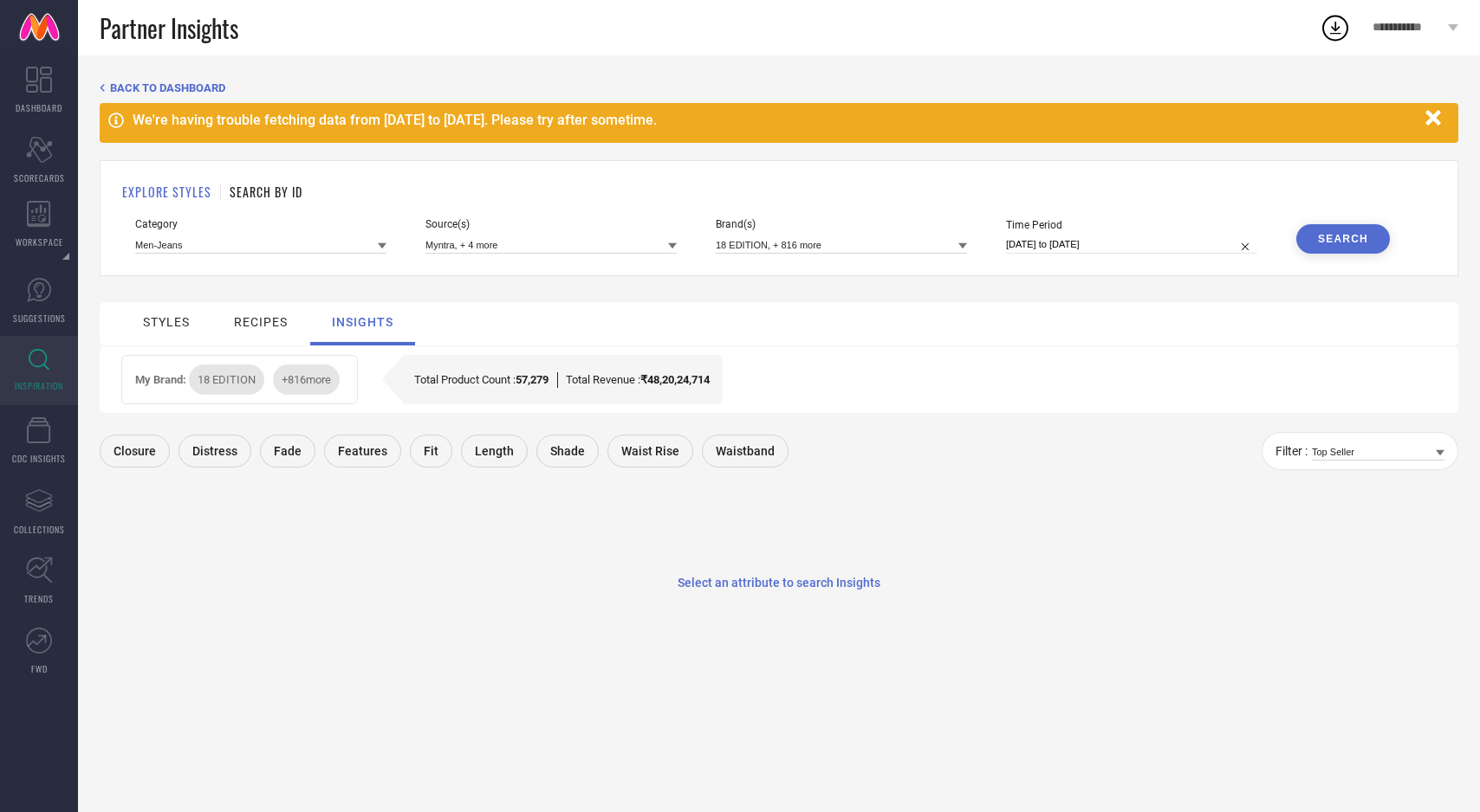
scroll to position [0, 0]
click at [430, 456] on span "Fit" at bounding box center [431, 451] width 14 height 13
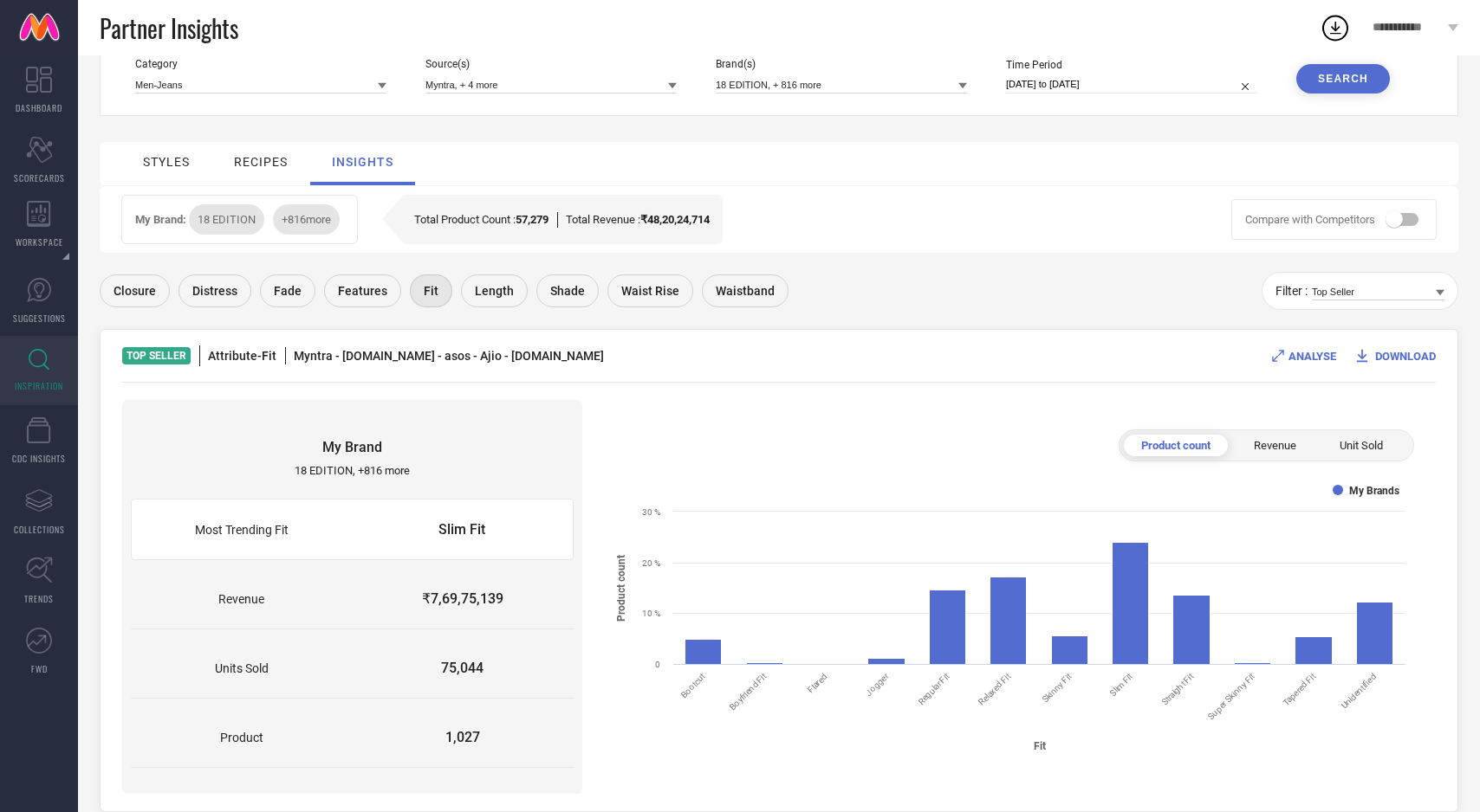
scroll to position [168, 0]
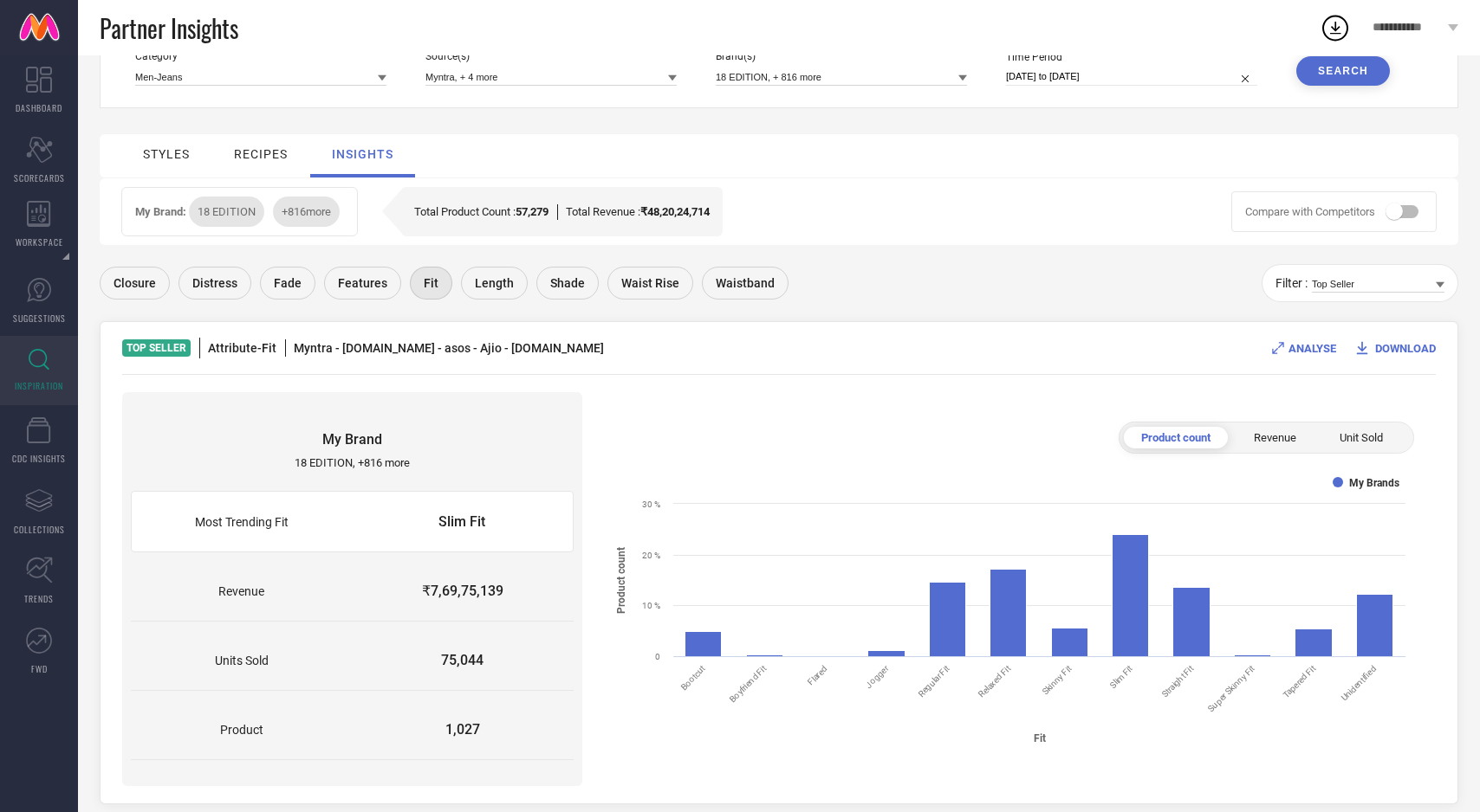
click at [1322, 347] on span "ANALYSE" at bounding box center [1311, 348] width 47 height 13
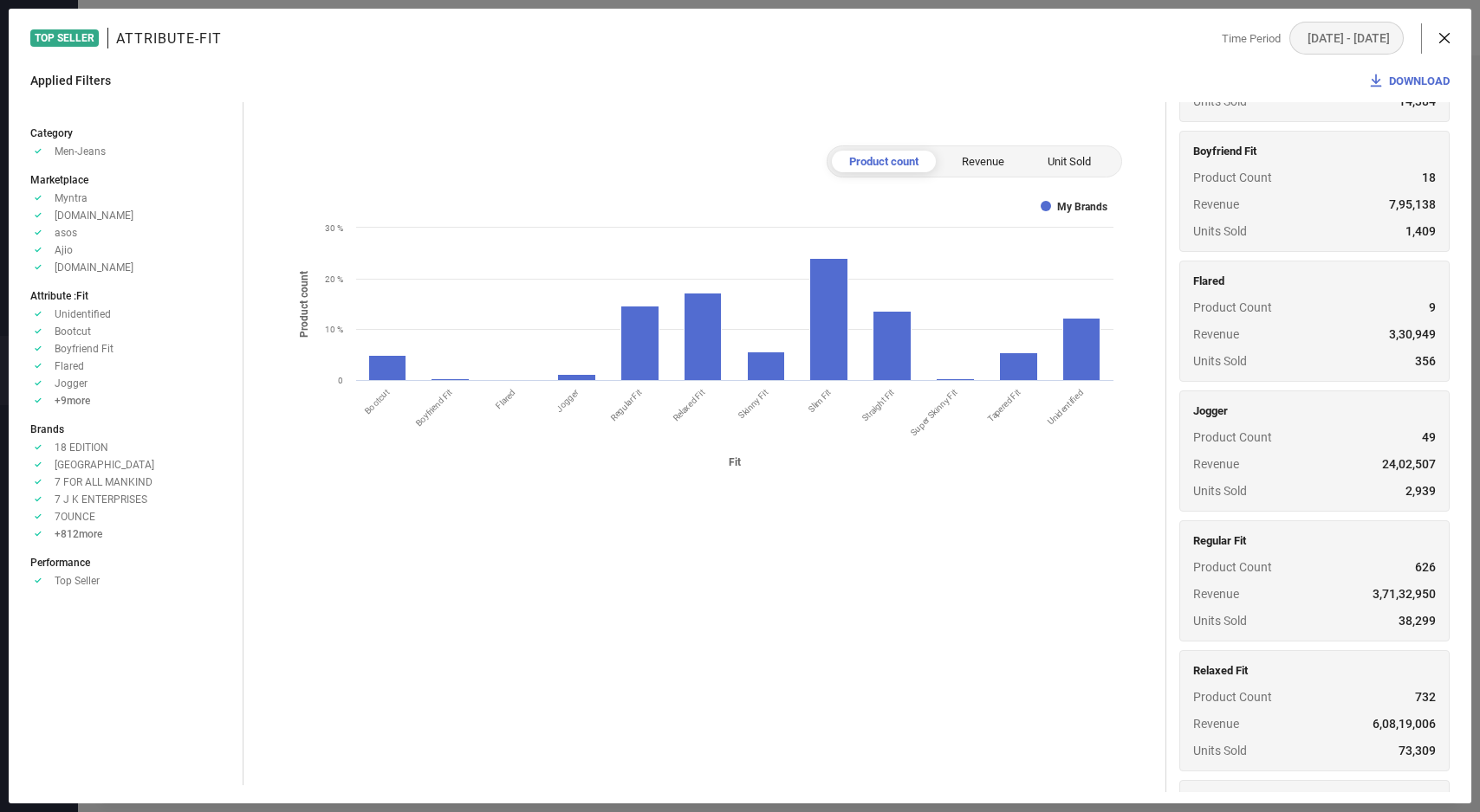
scroll to position [0, 0]
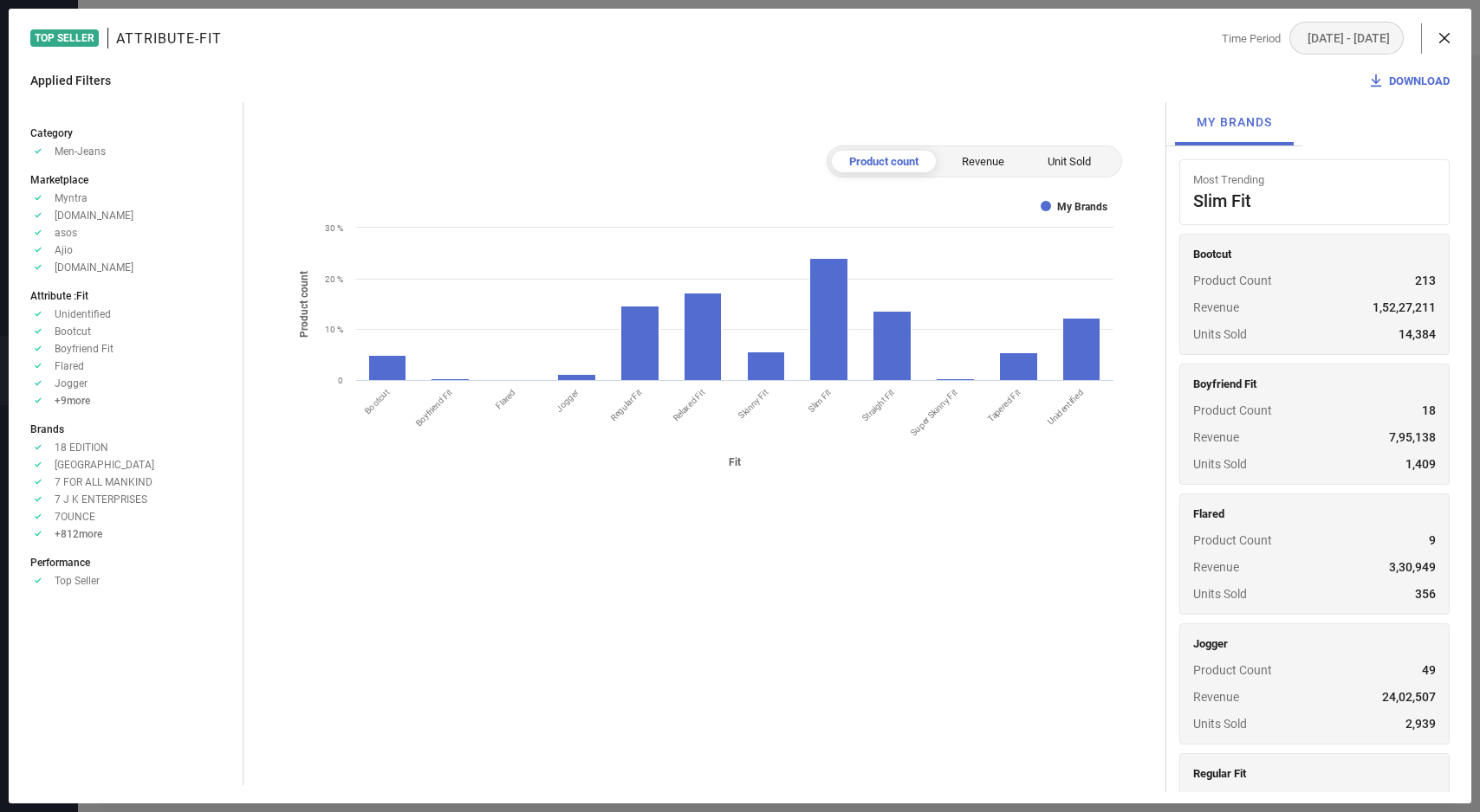
click at [1440, 36] on icon at bounding box center [1443, 38] width 11 height 11
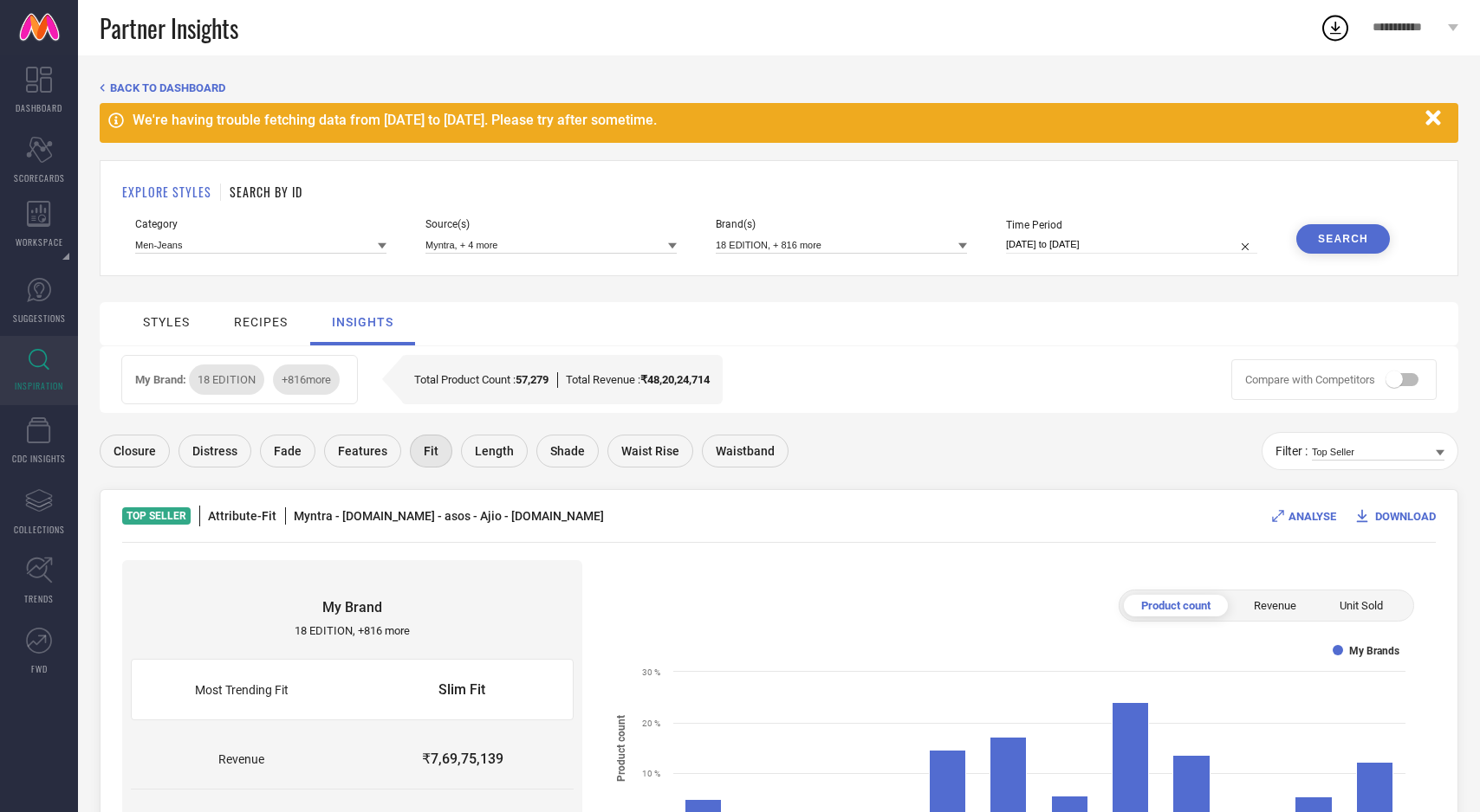
select select "7"
select select "2025"
select select "8"
select select "2025"
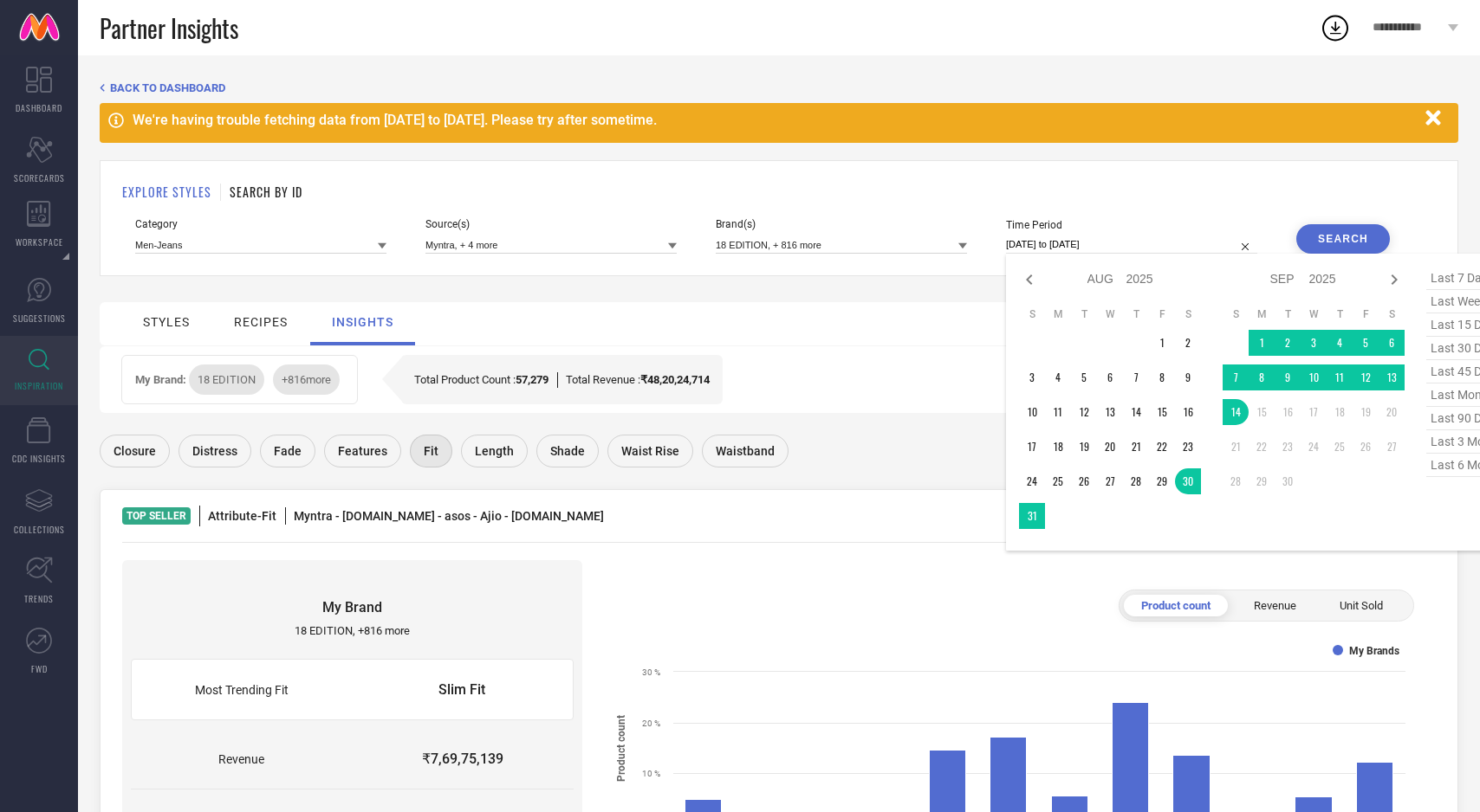
click at [1214, 249] on input "[DATE] to [DATE]" at bounding box center [1131, 245] width 251 height 18
click at [1443, 419] on span "last 90 days" at bounding box center [1469, 419] width 87 height 23
type input "17-06-2025 to 14-09-2025"
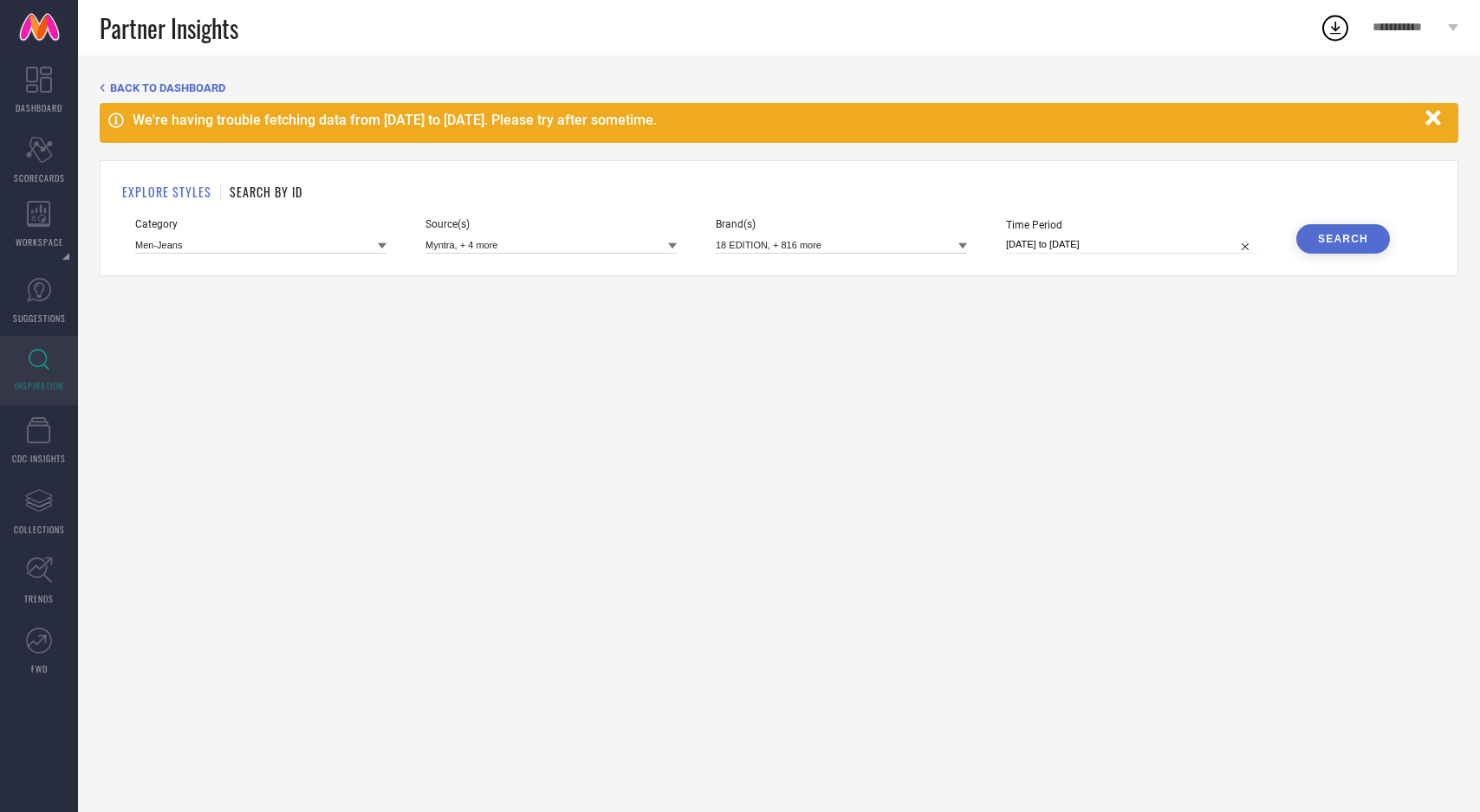
click at [1318, 245] on div "Search" at bounding box center [1342, 239] width 50 height 13
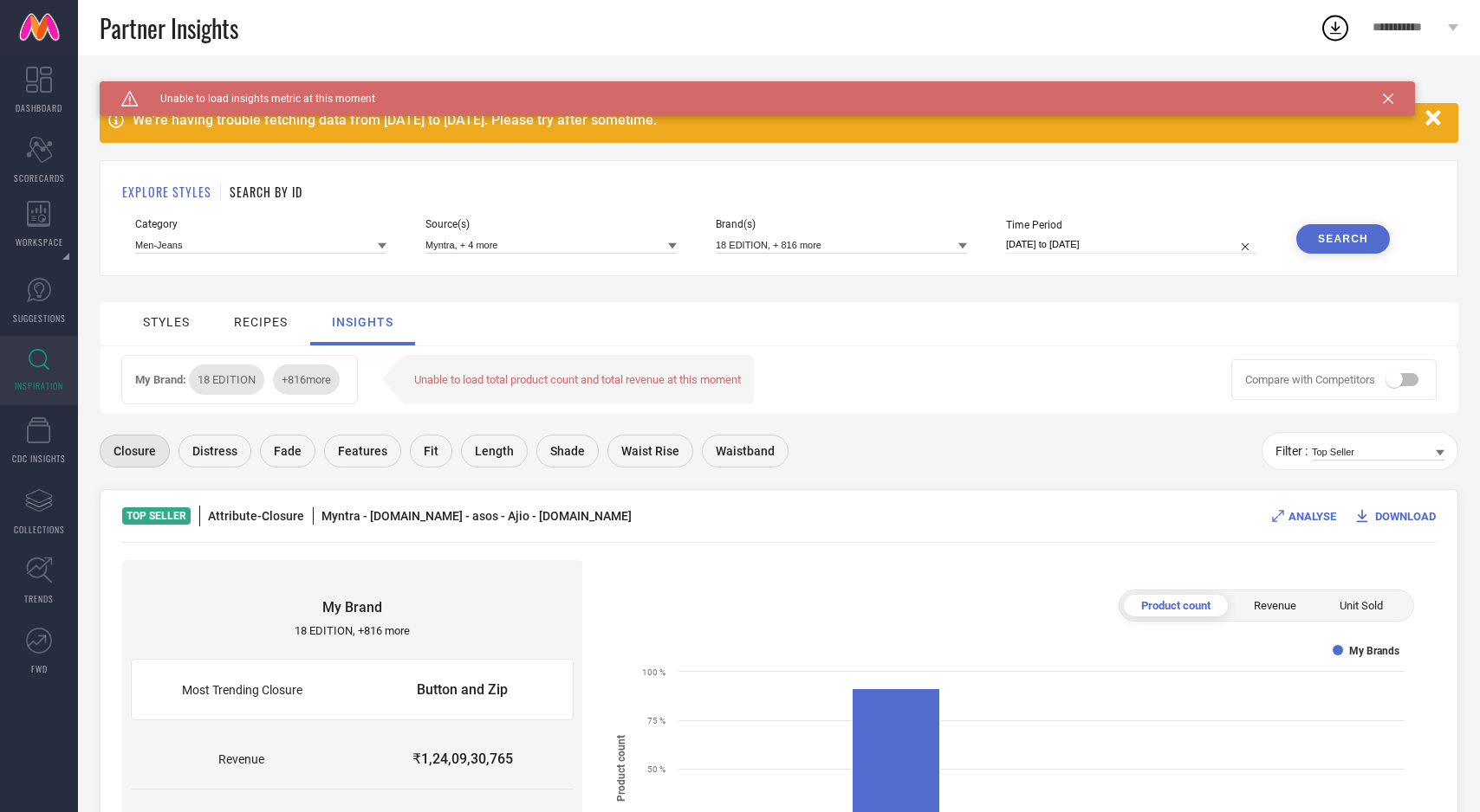
click at [424, 455] on span "Fit" at bounding box center [431, 451] width 14 height 13
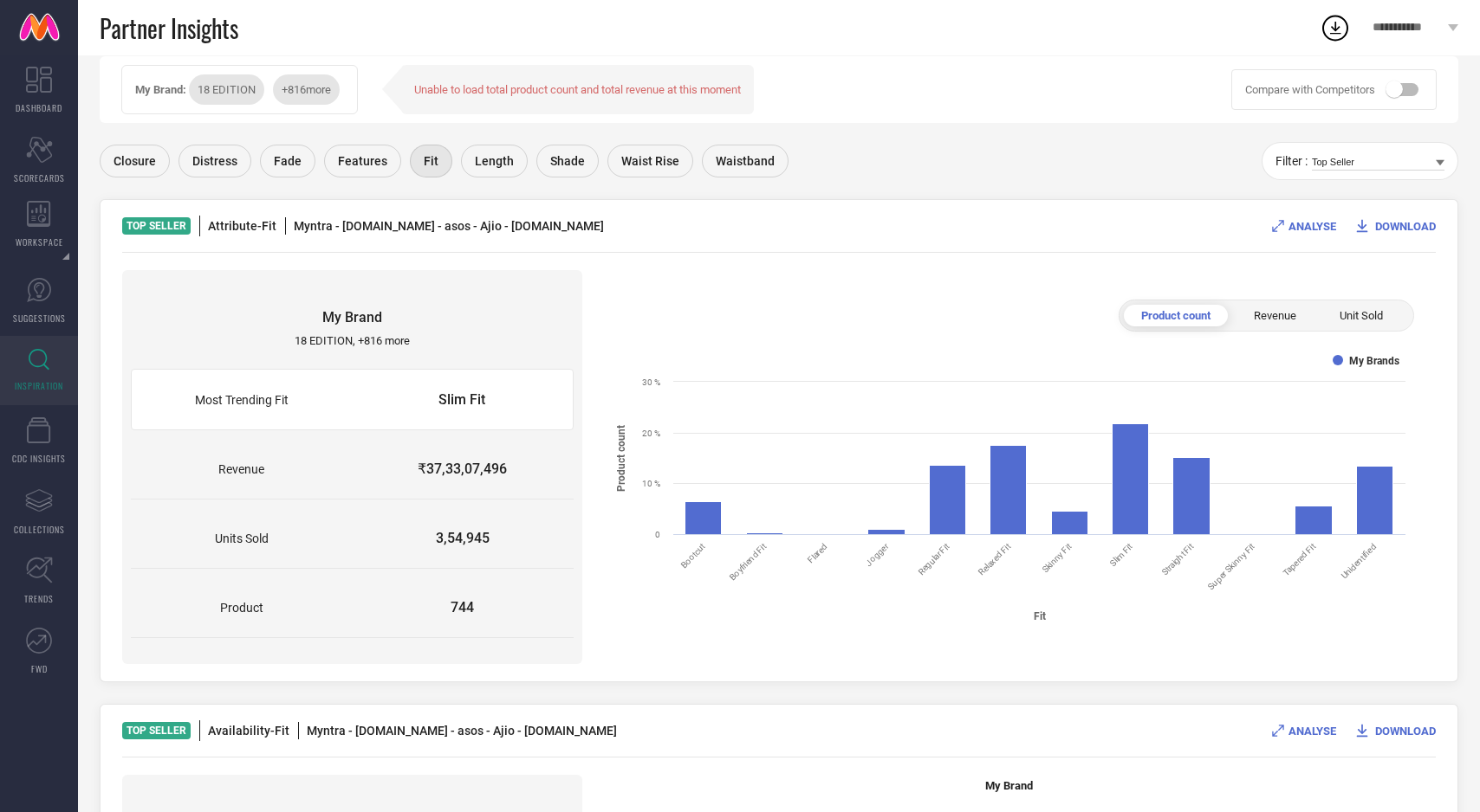
scroll to position [293, 0]
